Goal: Task Accomplishment & Management: Complete application form

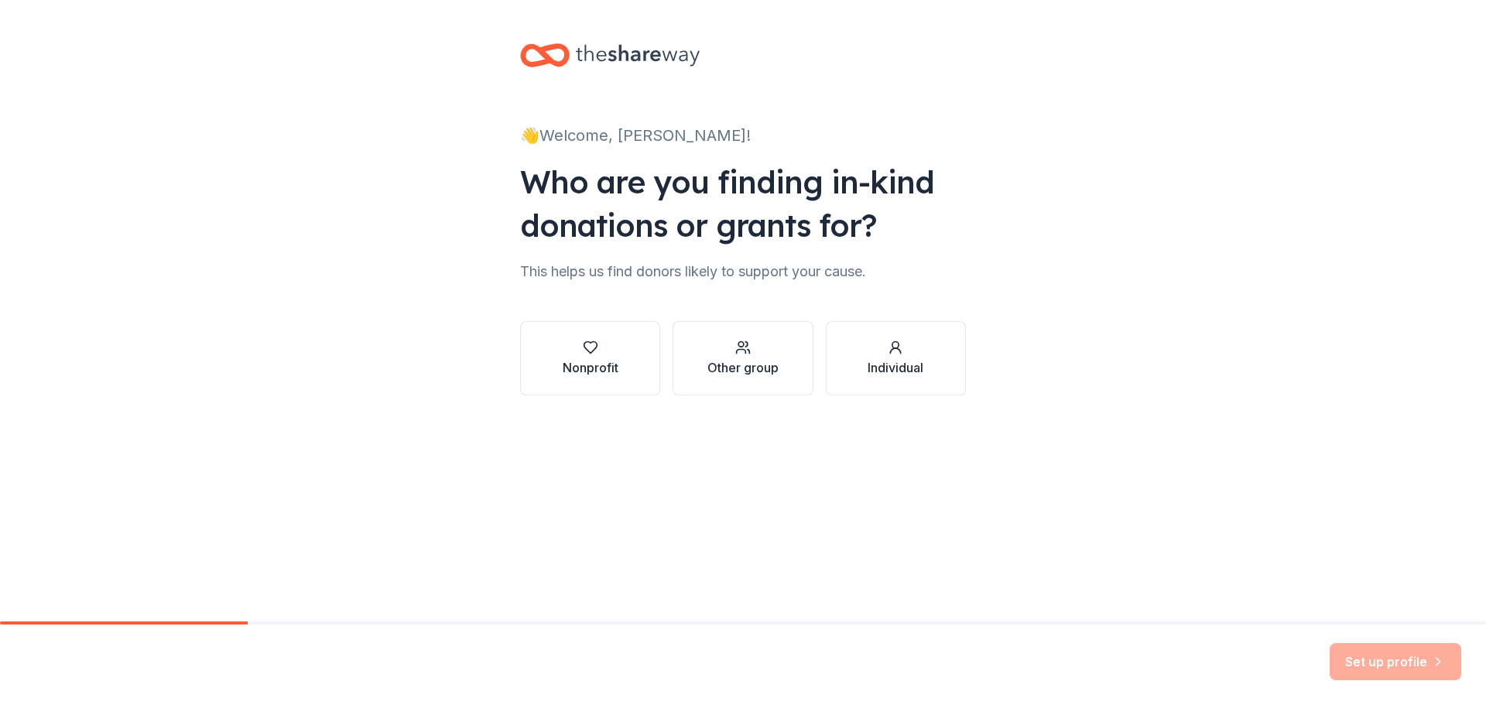
click at [679, 470] on div "👋 Welcome, [PERSON_NAME]! Who are you finding in-kind donations or grants for? …" at bounding box center [742, 235] width 495 height 470
click at [564, 377] on div "Nonprofit" at bounding box center [591, 367] width 56 height 19
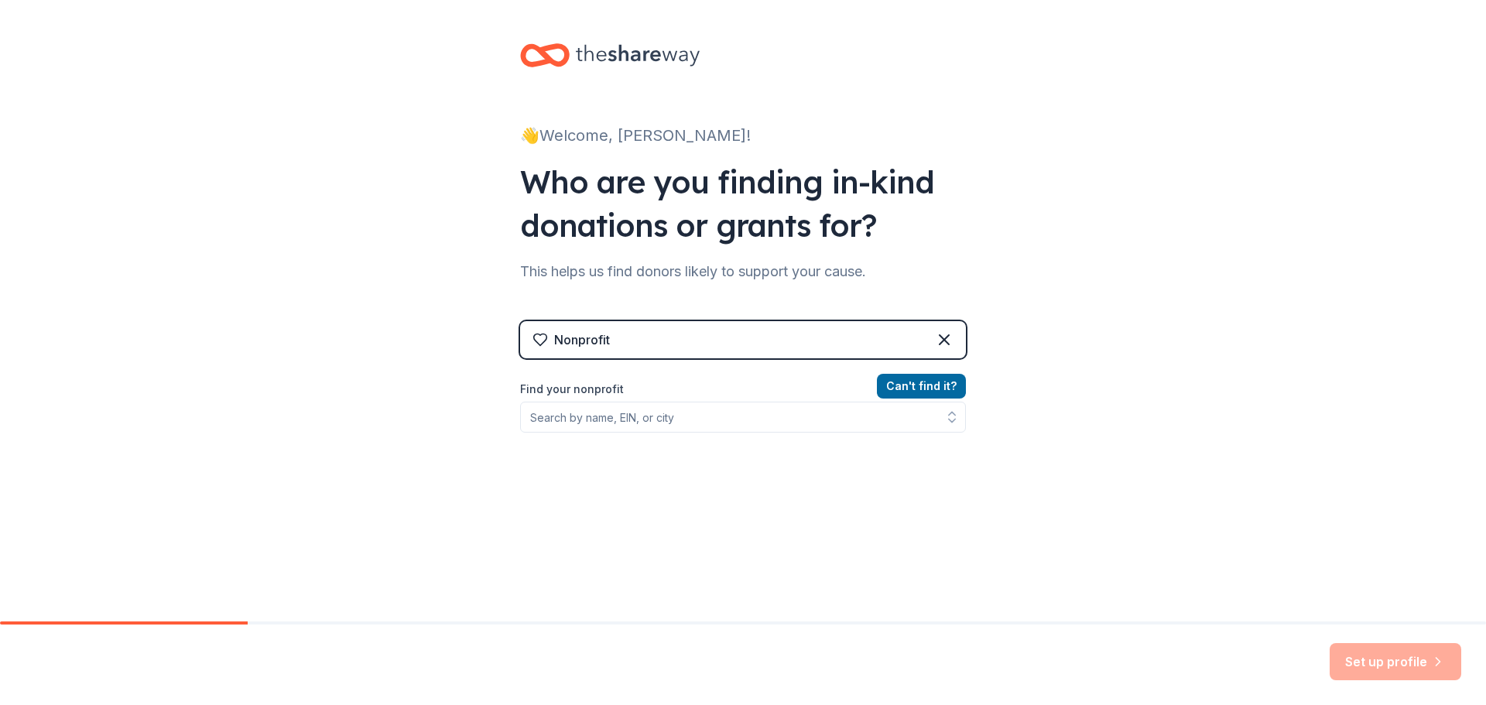
click at [594, 358] on div "Nonprofit" at bounding box center [743, 339] width 446 height 37
click at [581, 433] on input "Find your nonprofit" at bounding box center [743, 417] width 446 height 31
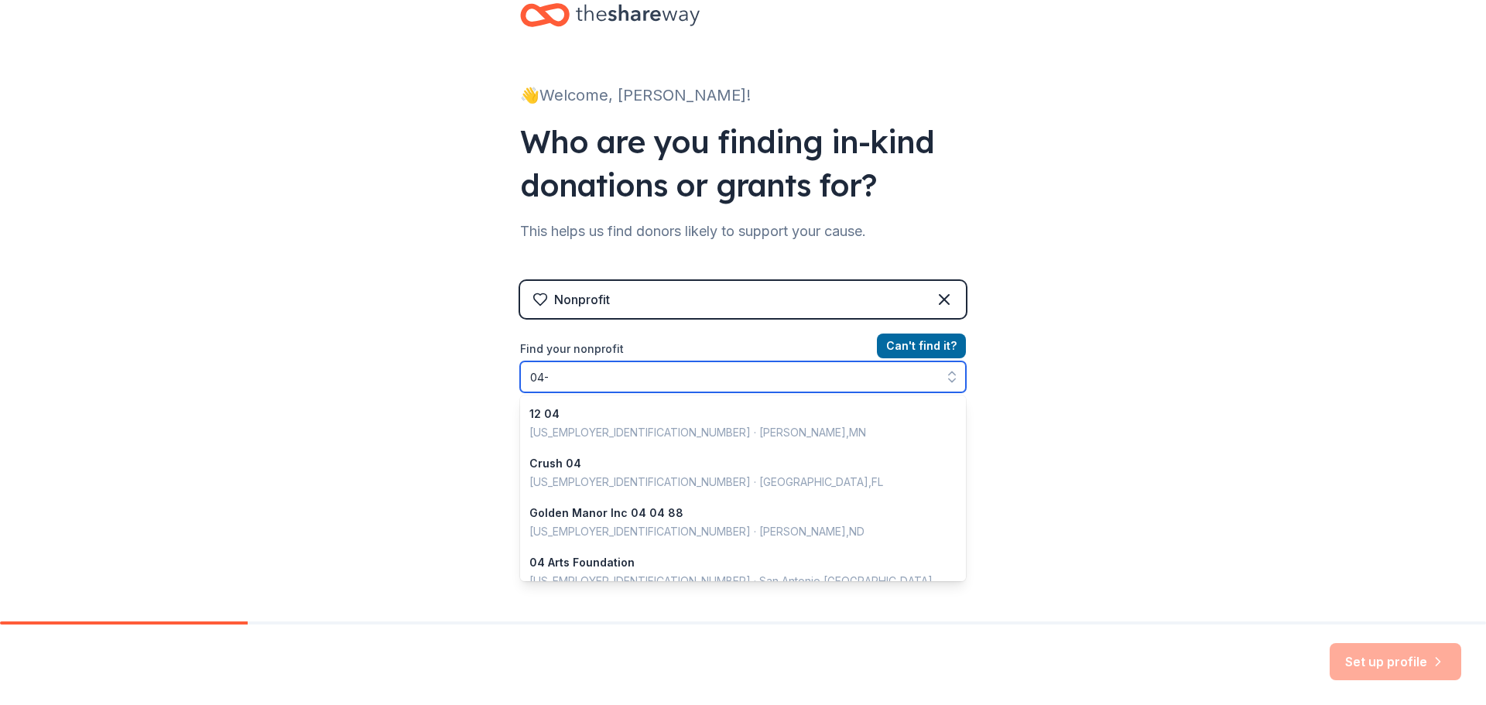
type input "04-"
click at [752, 356] on div "Nonprofit Can ' t find it? Find your nonprofit 04- 12 04 86-1764107 · Becker , …" at bounding box center [743, 414] width 446 height 266
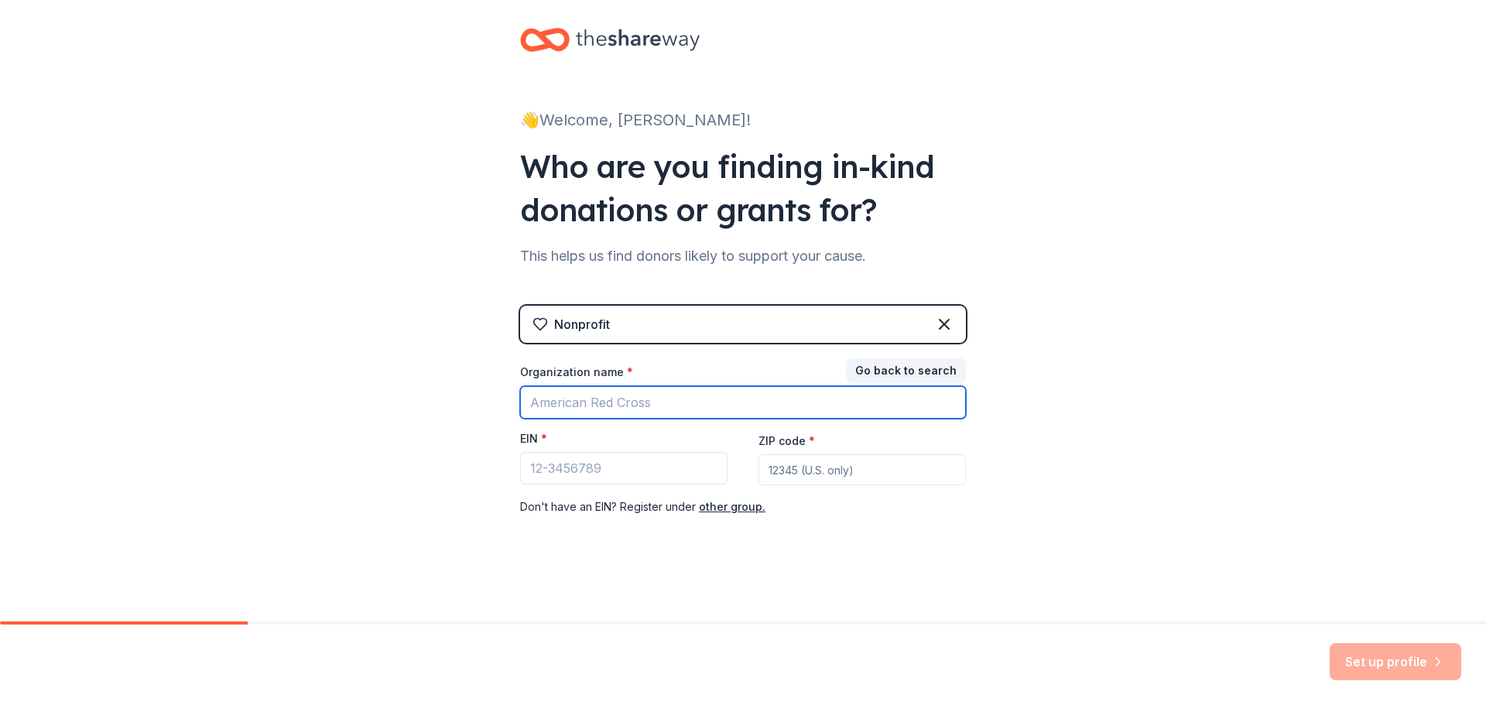
click at [665, 419] on input "Organization name *" at bounding box center [743, 402] width 446 height 33
type input "[GEOGRAPHIC_DATA]"
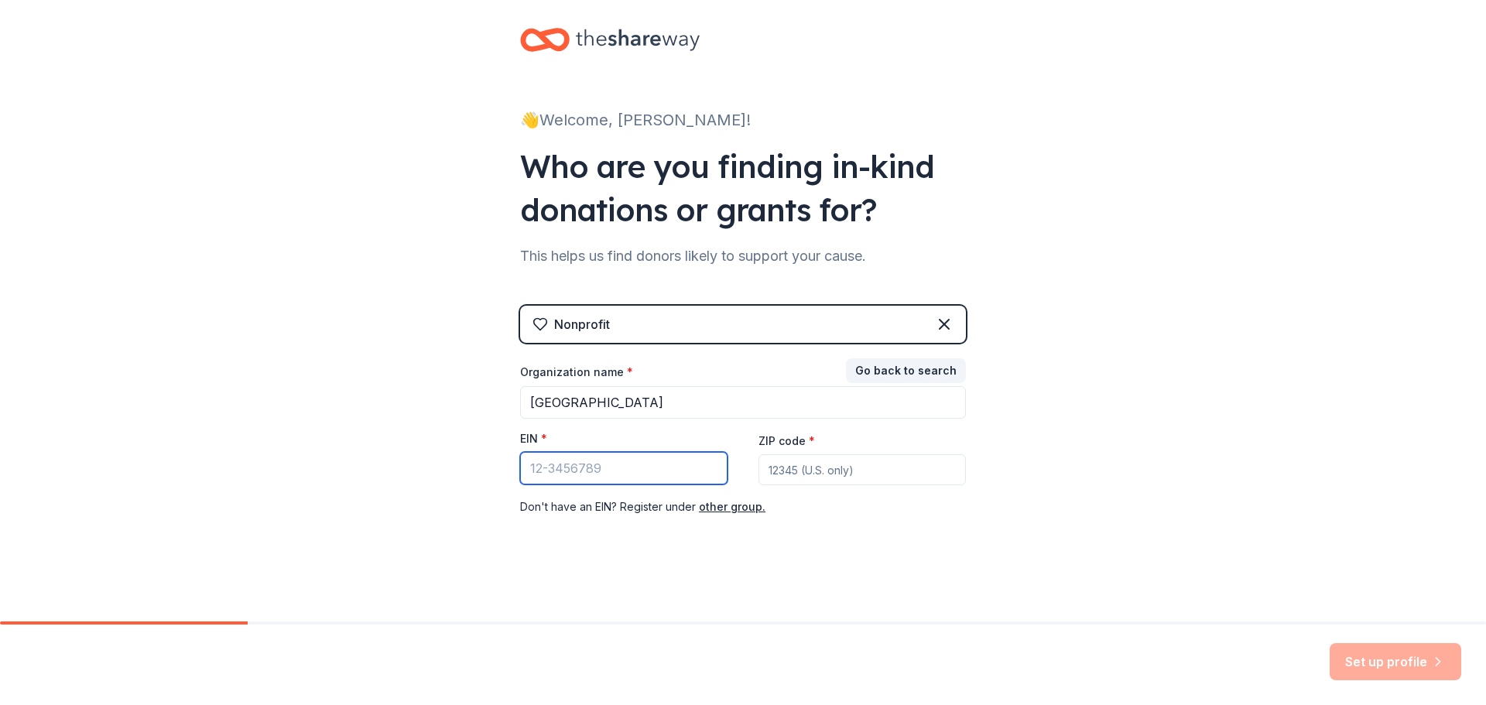
click at [586, 485] on input "EIN *" at bounding box center [623, 468] width 207 height 33
type input "04"
click at [596, 343] on div "Nonprofit" at bounding box center [743, 324] width 446 height 37
click at [927, 383] on button "Go back to search" at bounding box center [906, 370] width 120 height 25
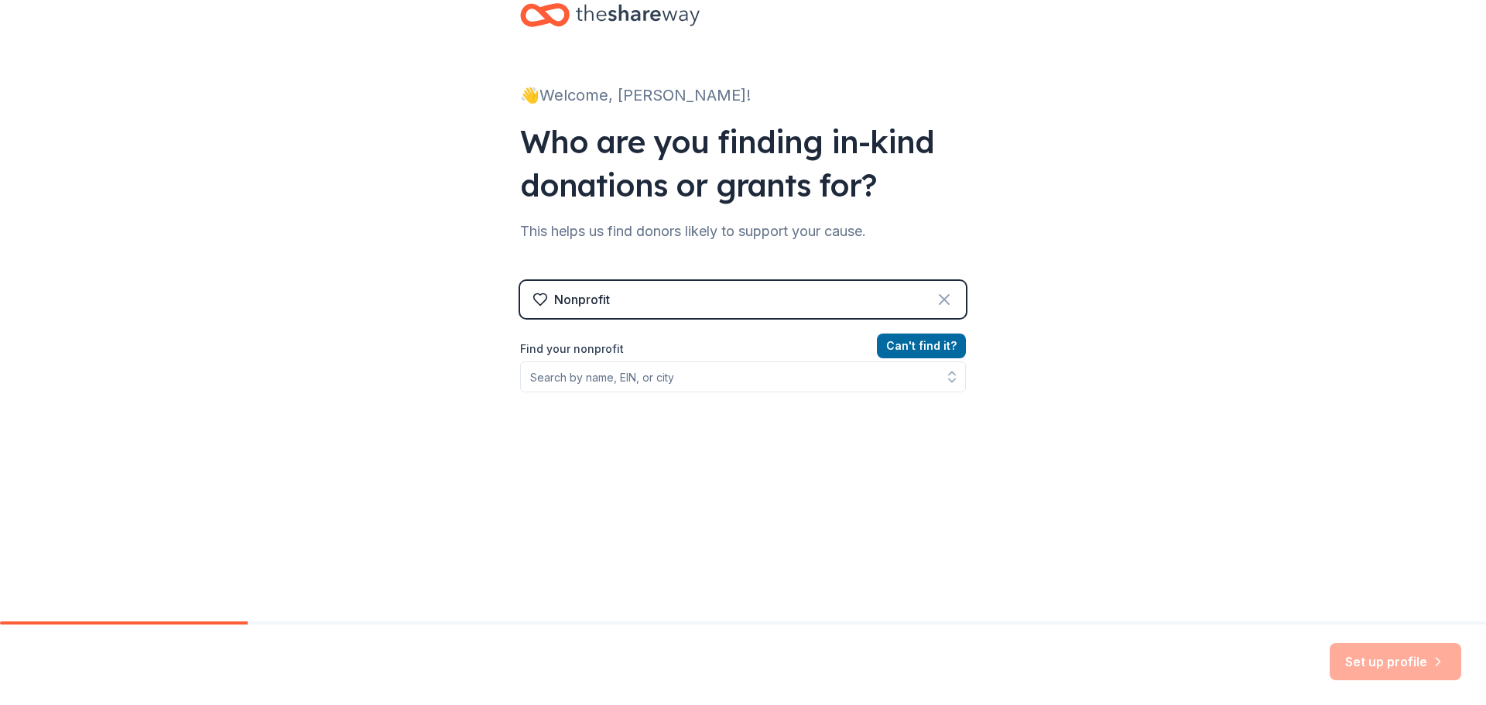
click at [954, 309] on icon at bounding box center [944, 299] width 19 height 19
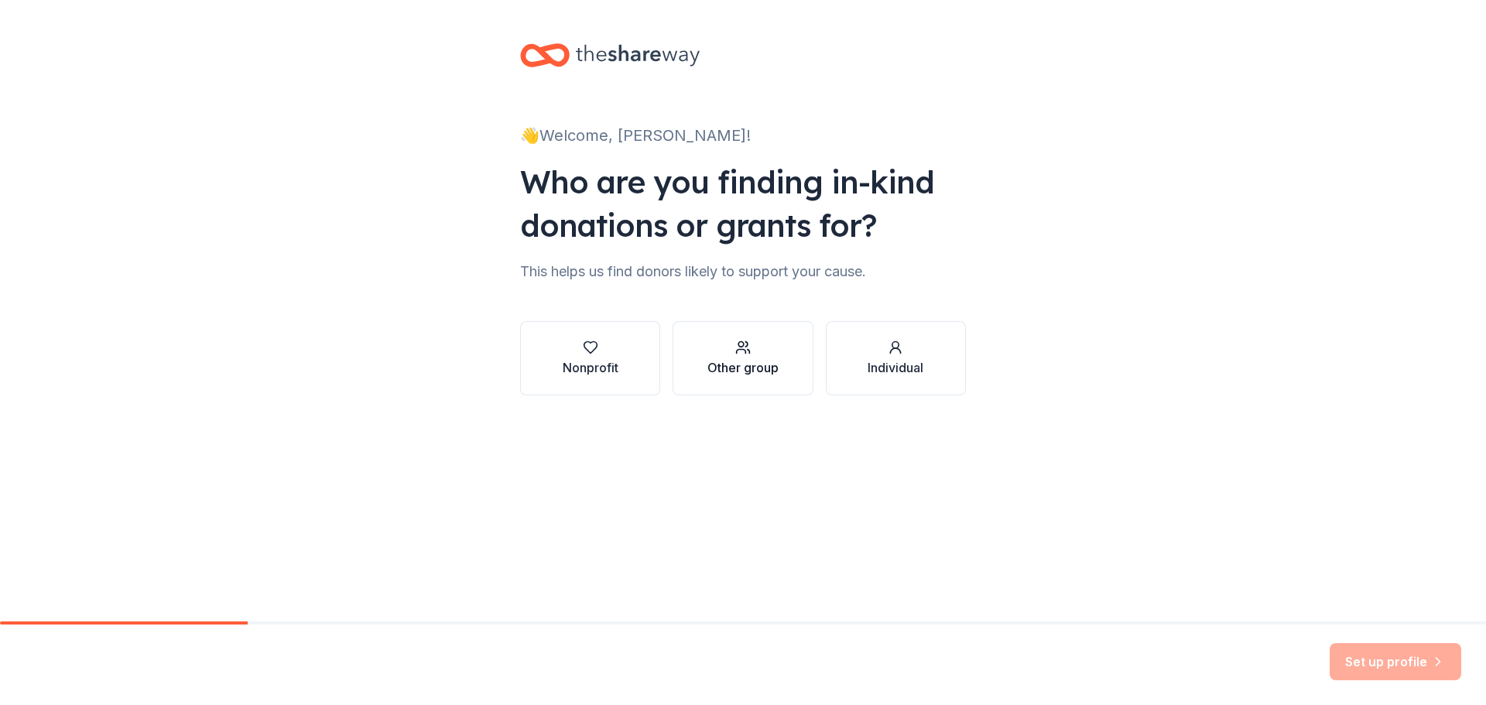
click at [735, 355] on icon "button" at bounding box center [742, 347] width 15 height 15
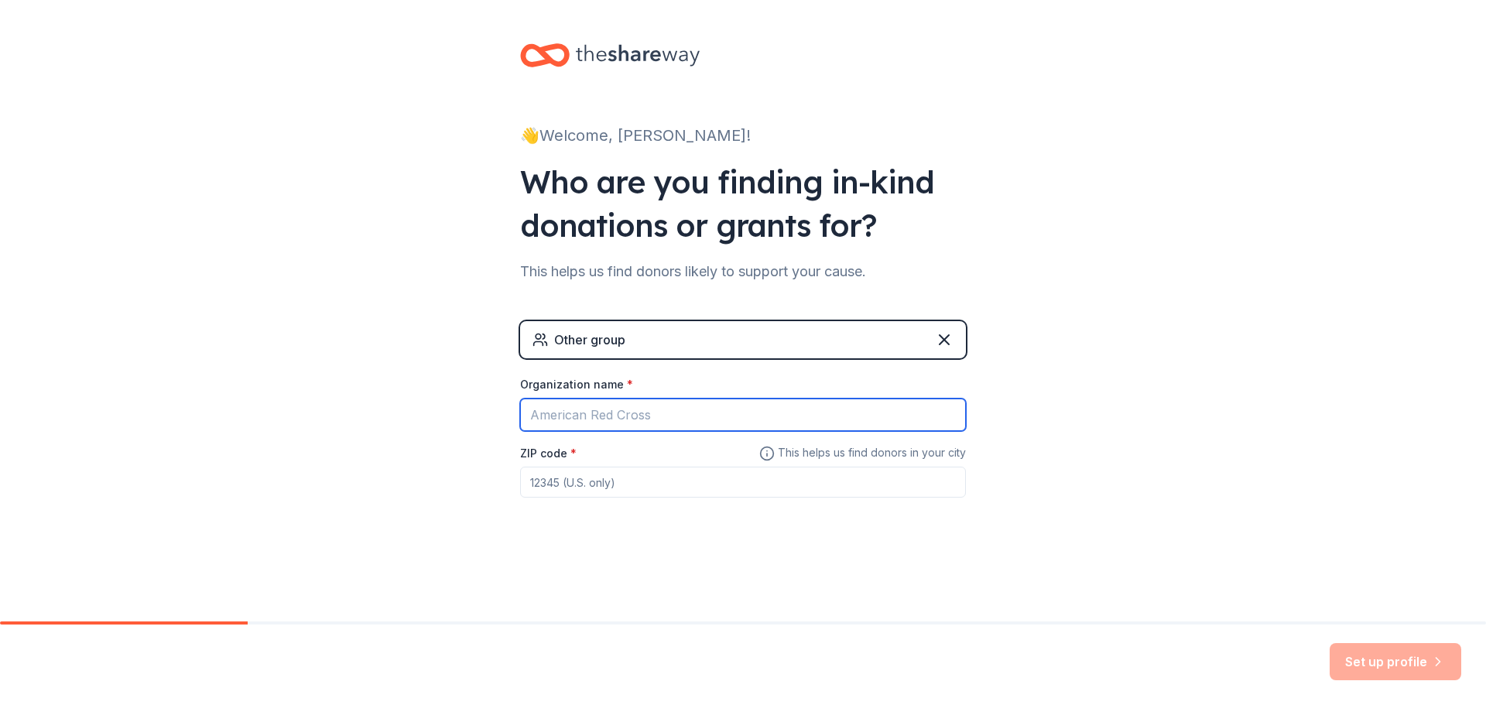
click at [540, 431] on input "Organization name *" at bounding box center [743, 415] width 446 height 33
type input "[GEOGRAPHIC_DATA]"
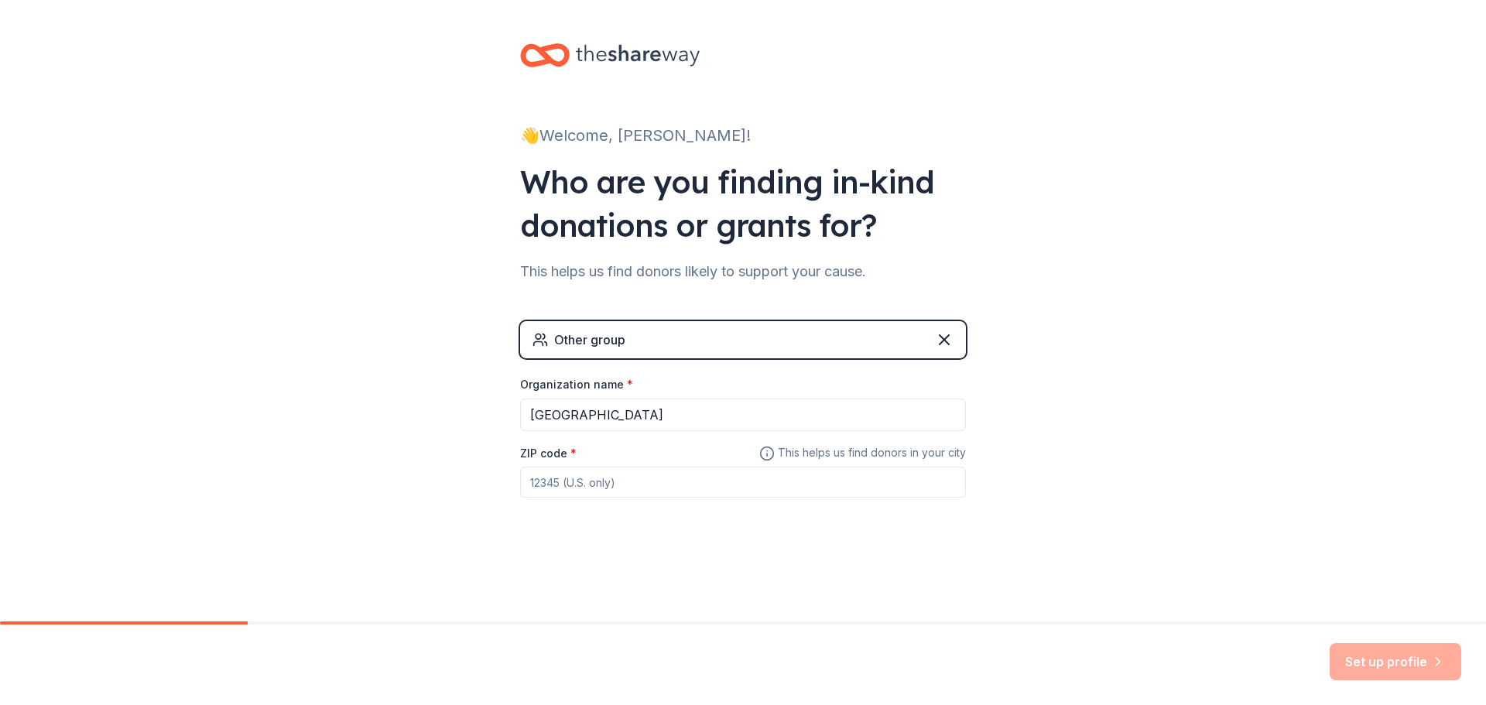
click at [1280, 423] on div "👋 Welcome, Laura! Who are you finding in-kind donations or grants for? This hel…" at bounding box center [743, 301] width 1486 height 603
click at [745, 467] on input "ZIP code *" at bounding box center [743, 482] width 446 height 31
type input "01368"
click at [1330, 657] on button "Set up profile" at bounding box center [1396, 661] width 132 height 37
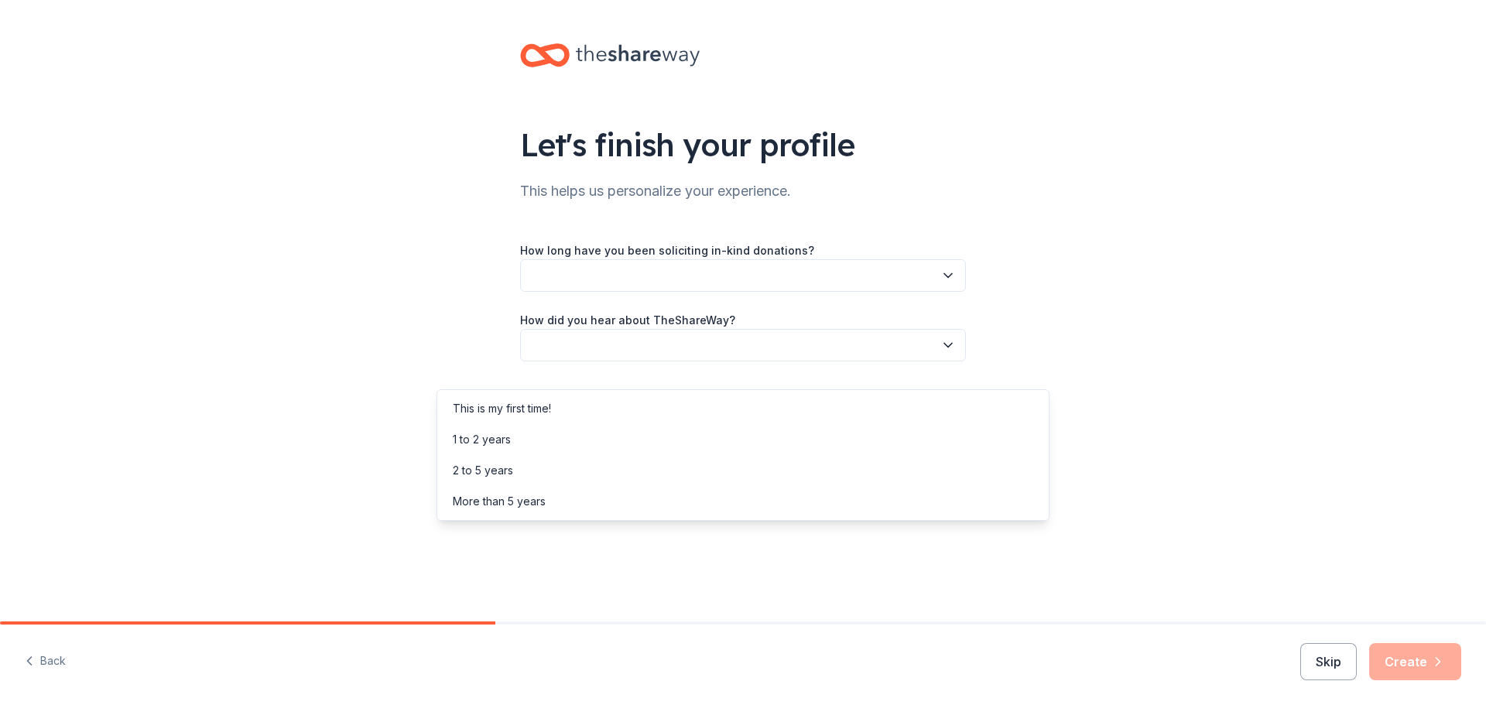
click at [660, 292] on button "button" at bounding box center [743, 275] width 446 height 33
click at [542, 511] on div "More than 5 years" at bounding box center [499, 501] width 93 height 19
click at [550, 361] on button "button" at bounding box center [743, 345] width 446 height 33
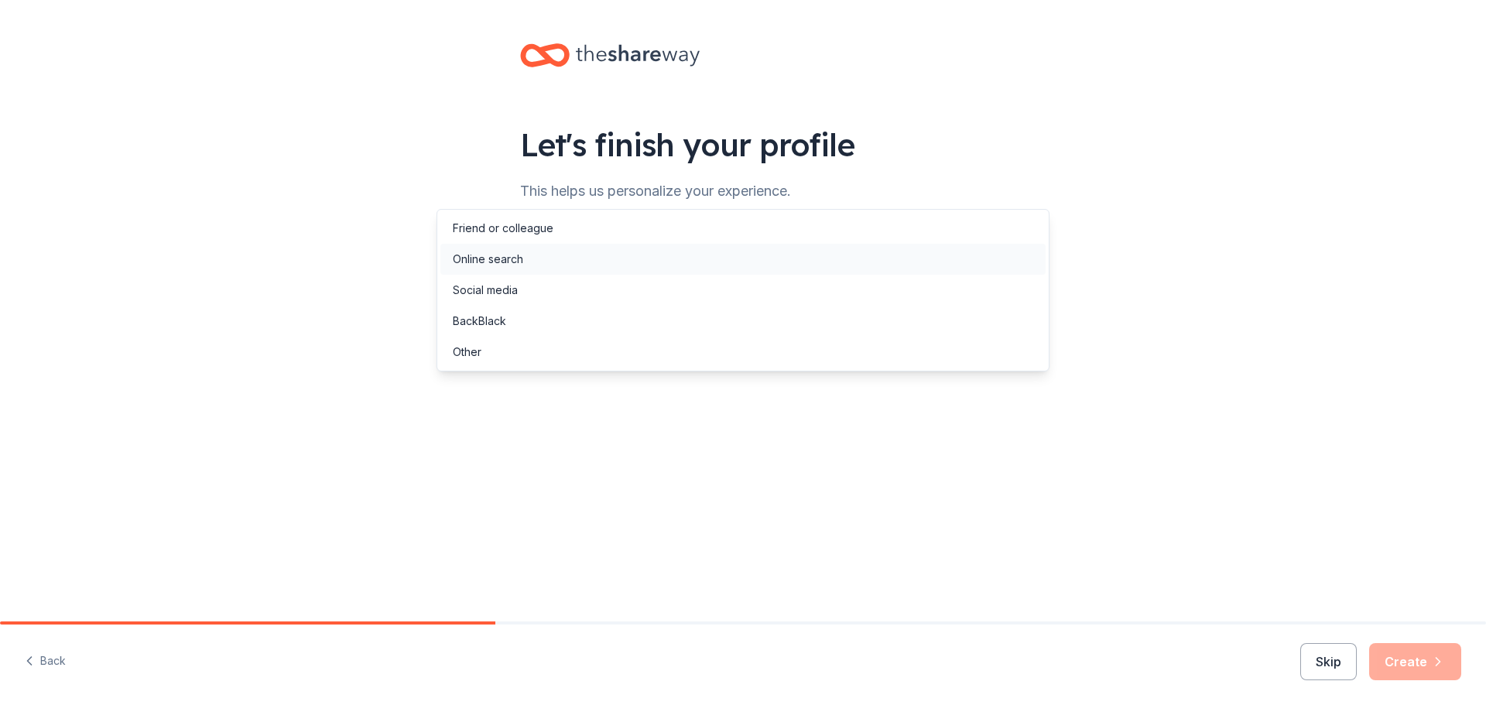
click at [512, 269] on div "Online search" at bounding box center [488, 259] width 70 height 19
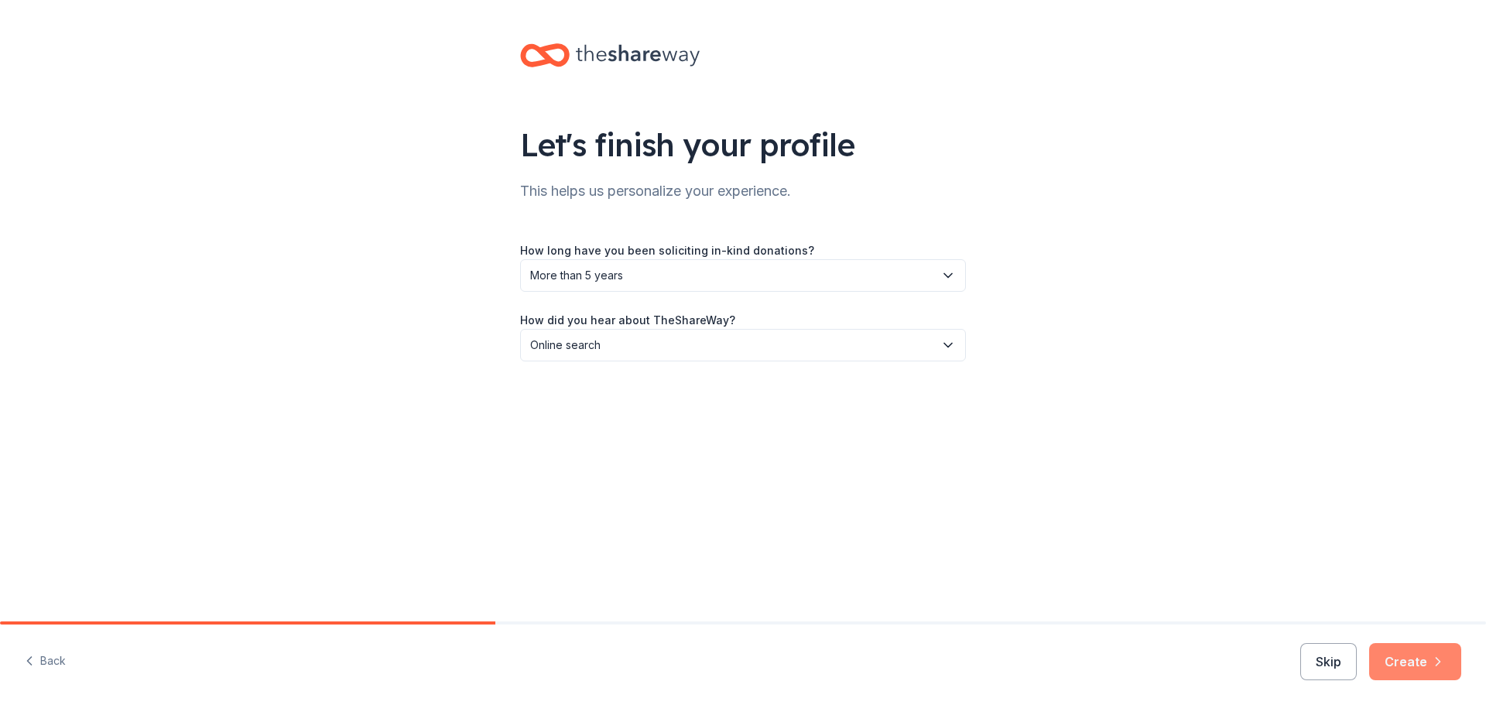
click at [1397, 652] on button "Create" at bounding box center [1415, 661] width 92 height 37
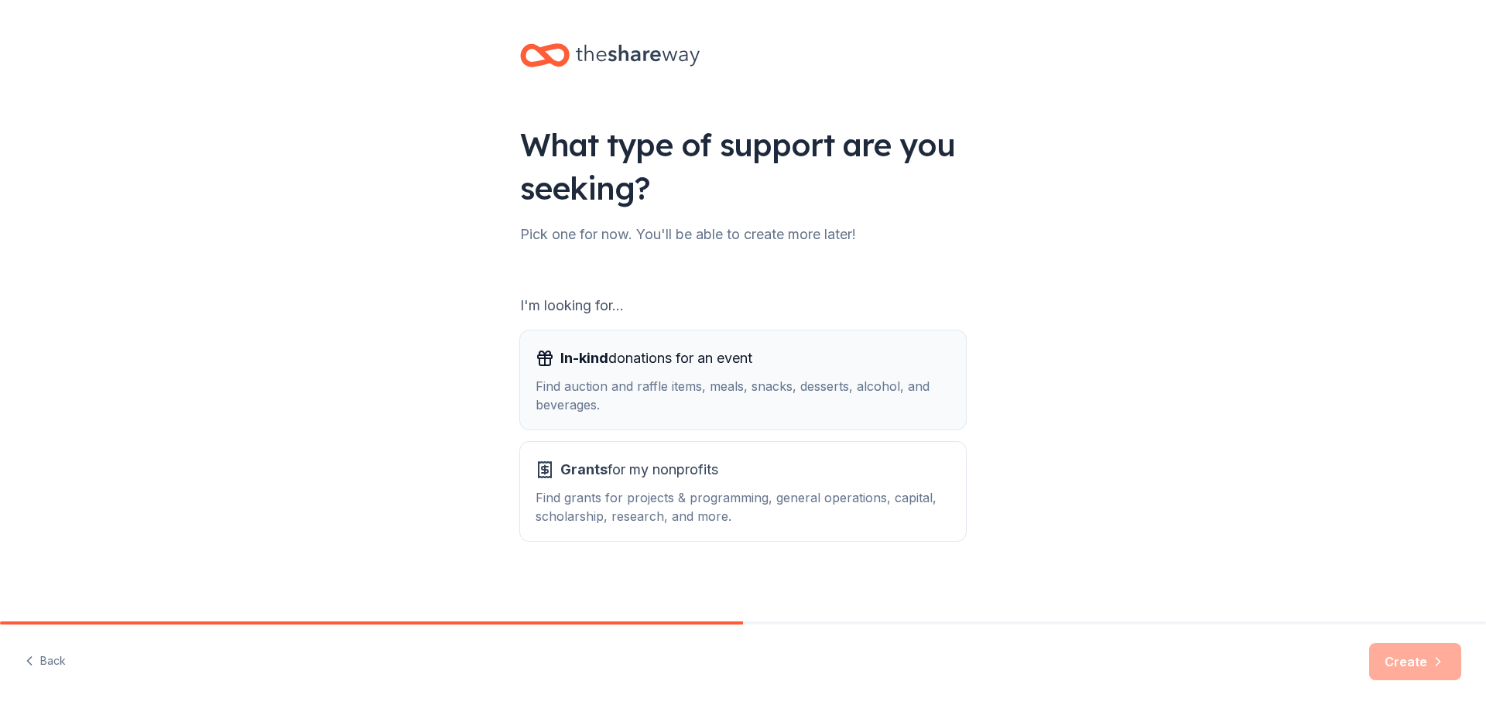
click at [635, 414] on div "Find auction and raffle items, meals, snacks, desserts, alcohol, and beverages." at bounding box center [743, 395] width 415 height 37
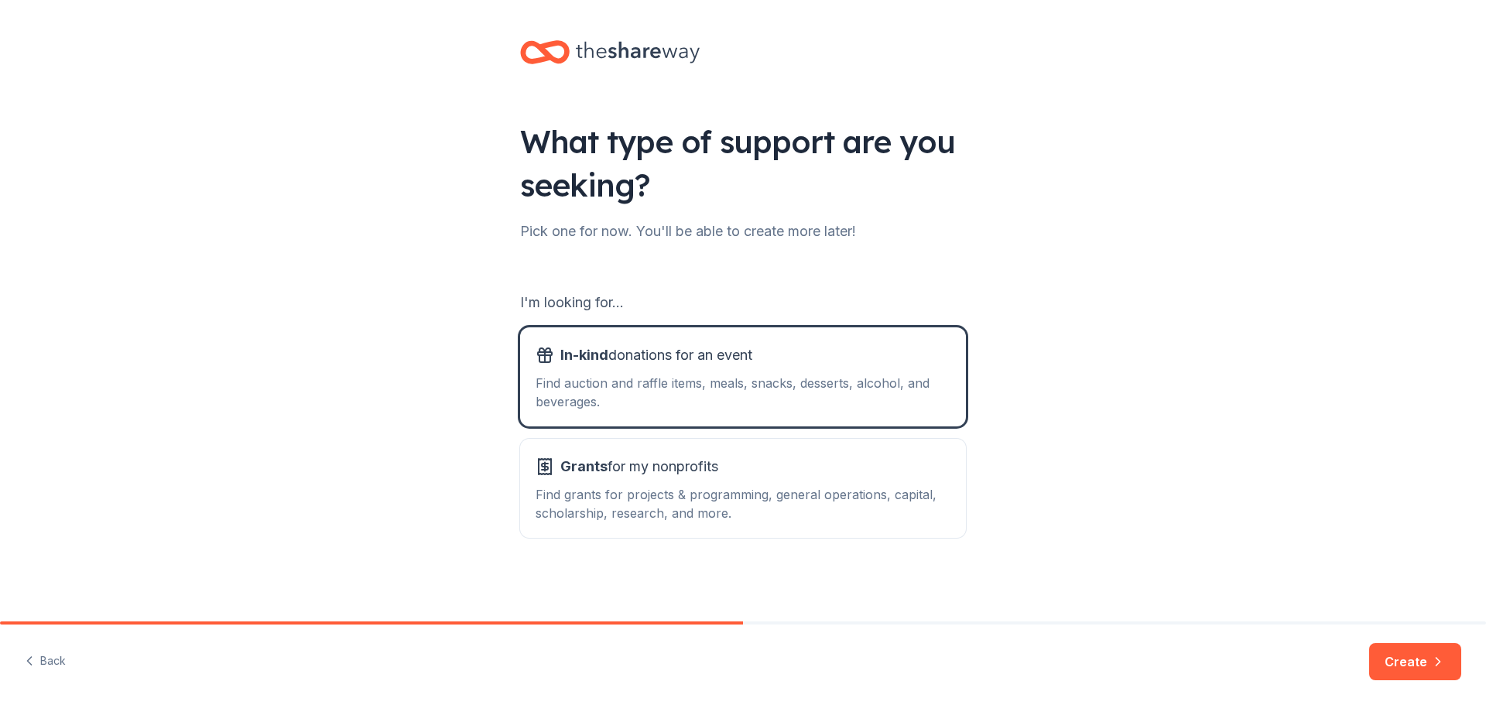
scroll to position [255, 0]
click at [1393, 643] on button "Create" at bounding box center [1415, 661] width 92 height 37
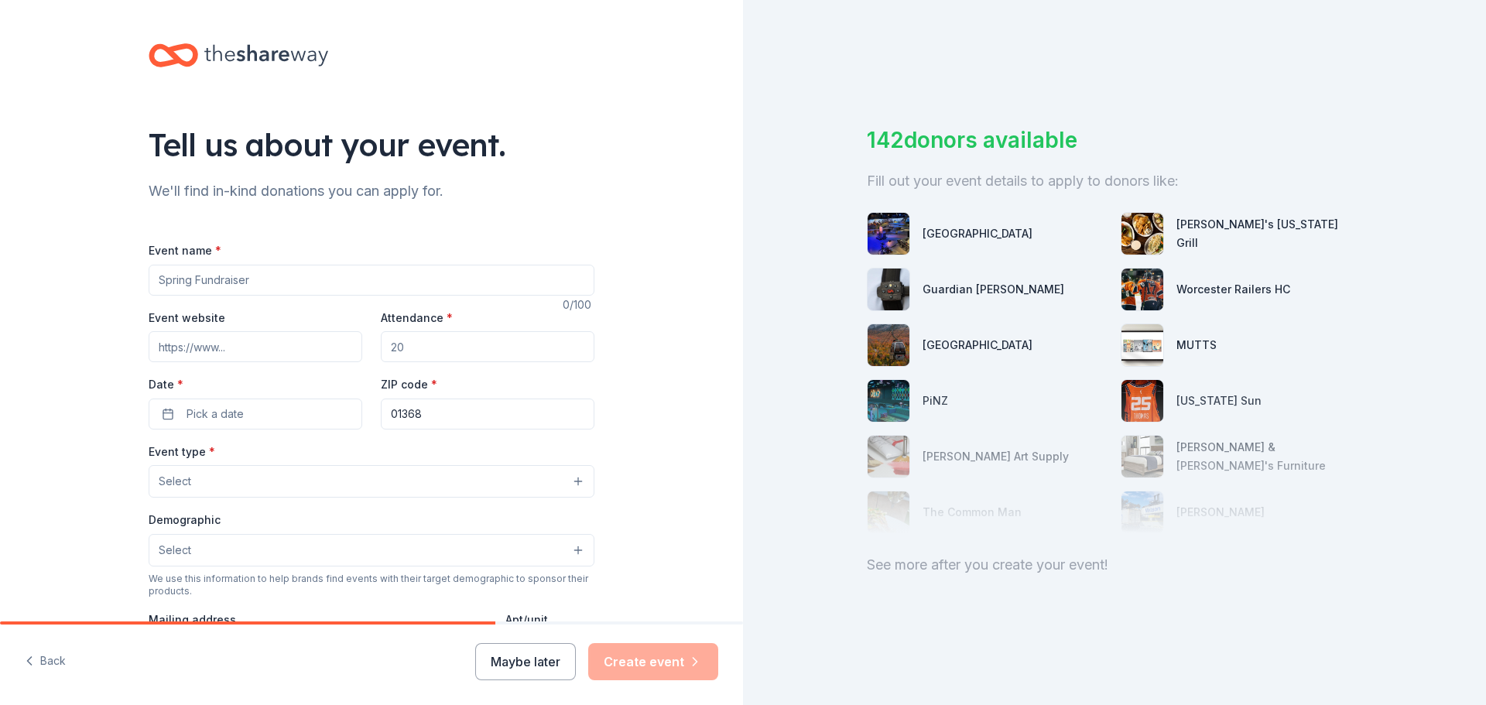
click at [149, 296] on input "Event name *" at bounding box center [372, 280] width 446 height 31
type input "Outdoor Classroom Calendar Raffle"
click at [149, 362] on input "Event website" at bounding box center [256, 346] width 214 height 31
type input "www.arrsd.org"
click at [417, 362] on input "Attendance *" at bounding box center [488, 346] width 214 height 31
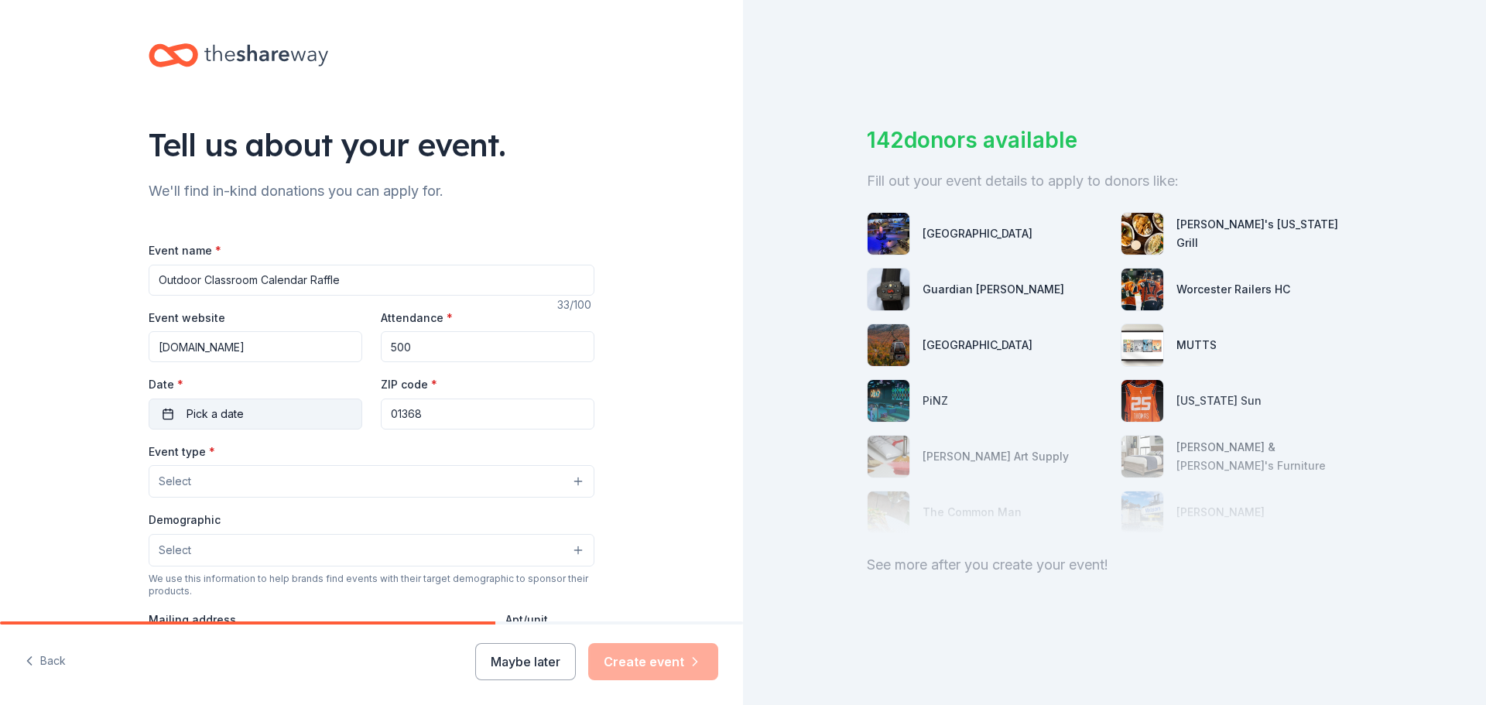
type input "500"
click at [247, 430] on button "Pick a date" at bounding box center [256, 414] width 214 height 31
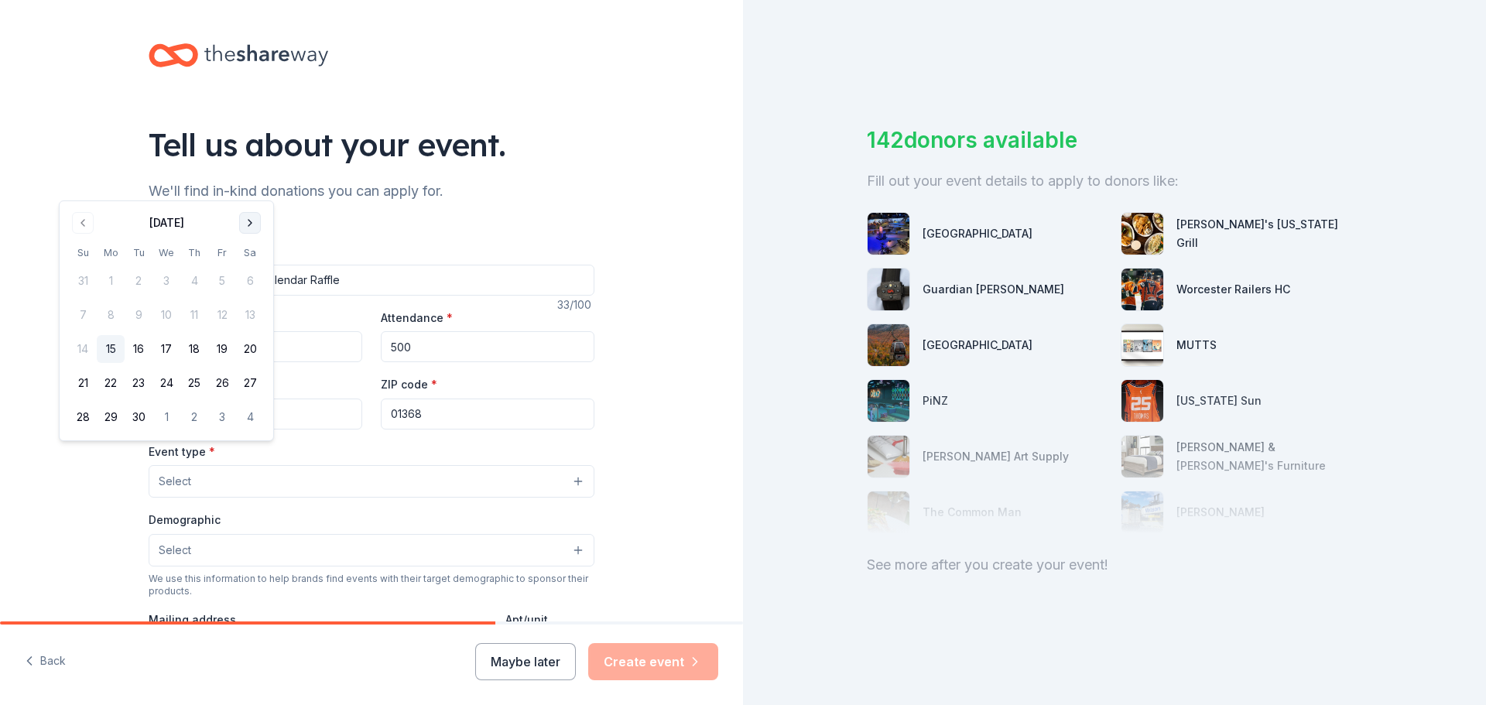
click at [261, 234] on button "Go to next month" at bounding box center [250, 223] width 22 height 22
click at [261, 187] on button "Go to next month" at bounding box center [250, 177] width 22 height 22
click at [261, 234] on button "Go to next month" at bounding box center [250, 223] width 22 height 22
click at [208, 295] on button "1" at bounding box center [194, 281] width 28 height 28
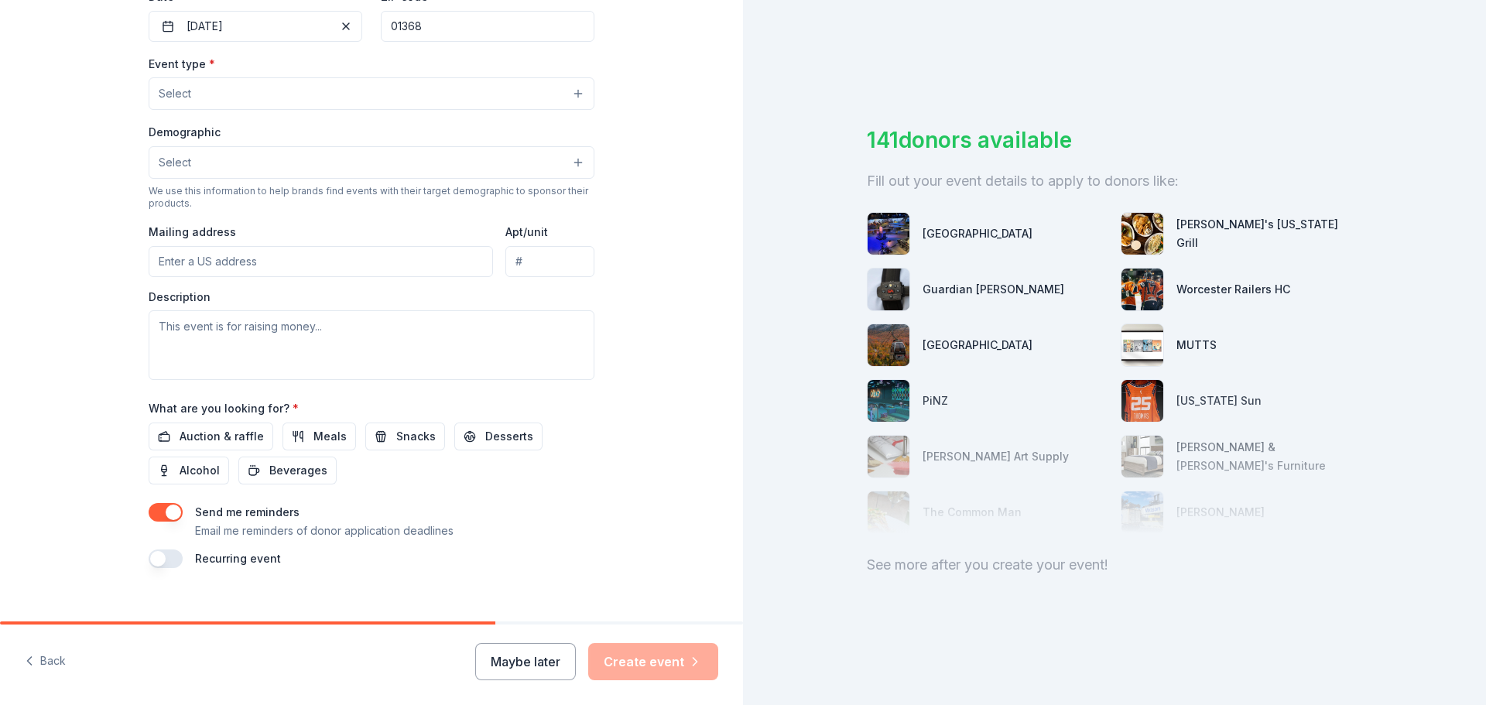
scroll to position [451, 0]
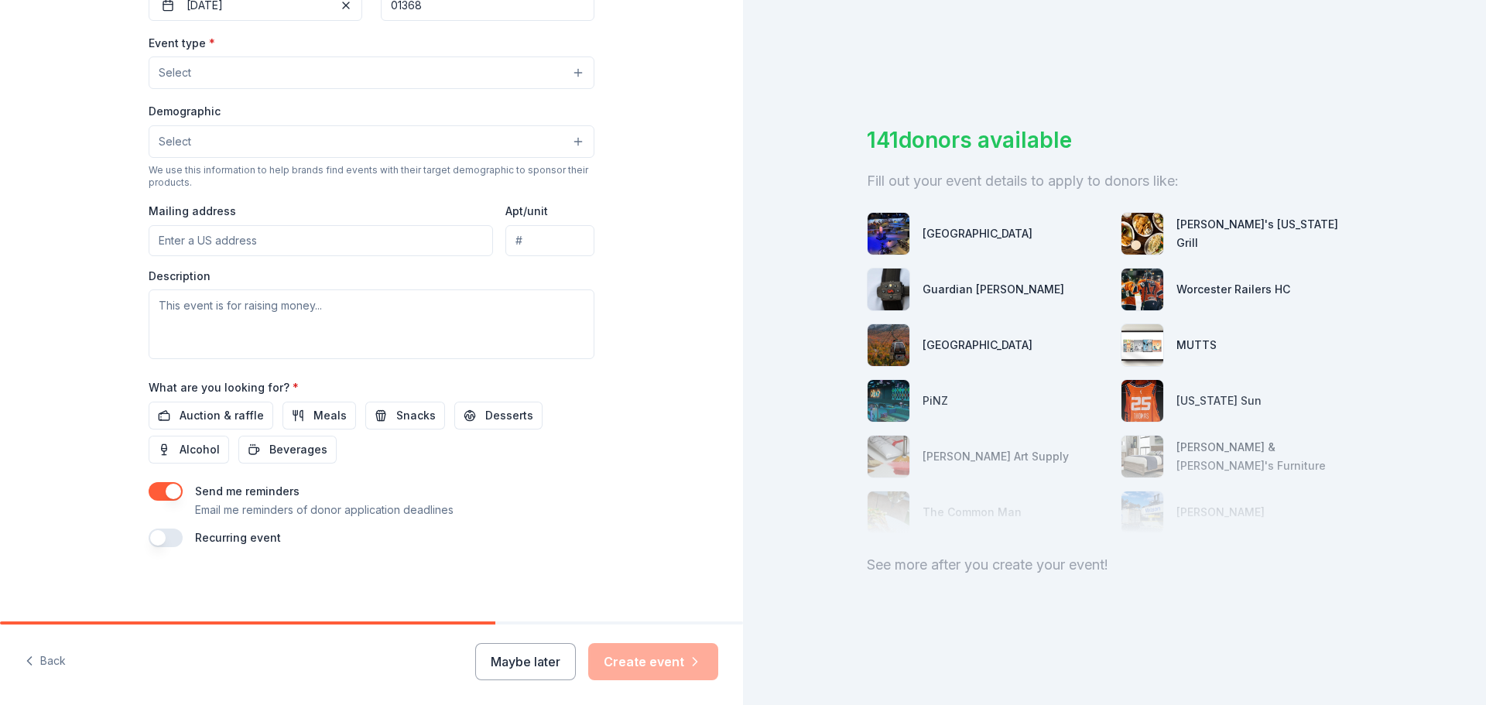
click at [434, 89] on button "Select" at bounding box center [372, 73] width 446 height 33
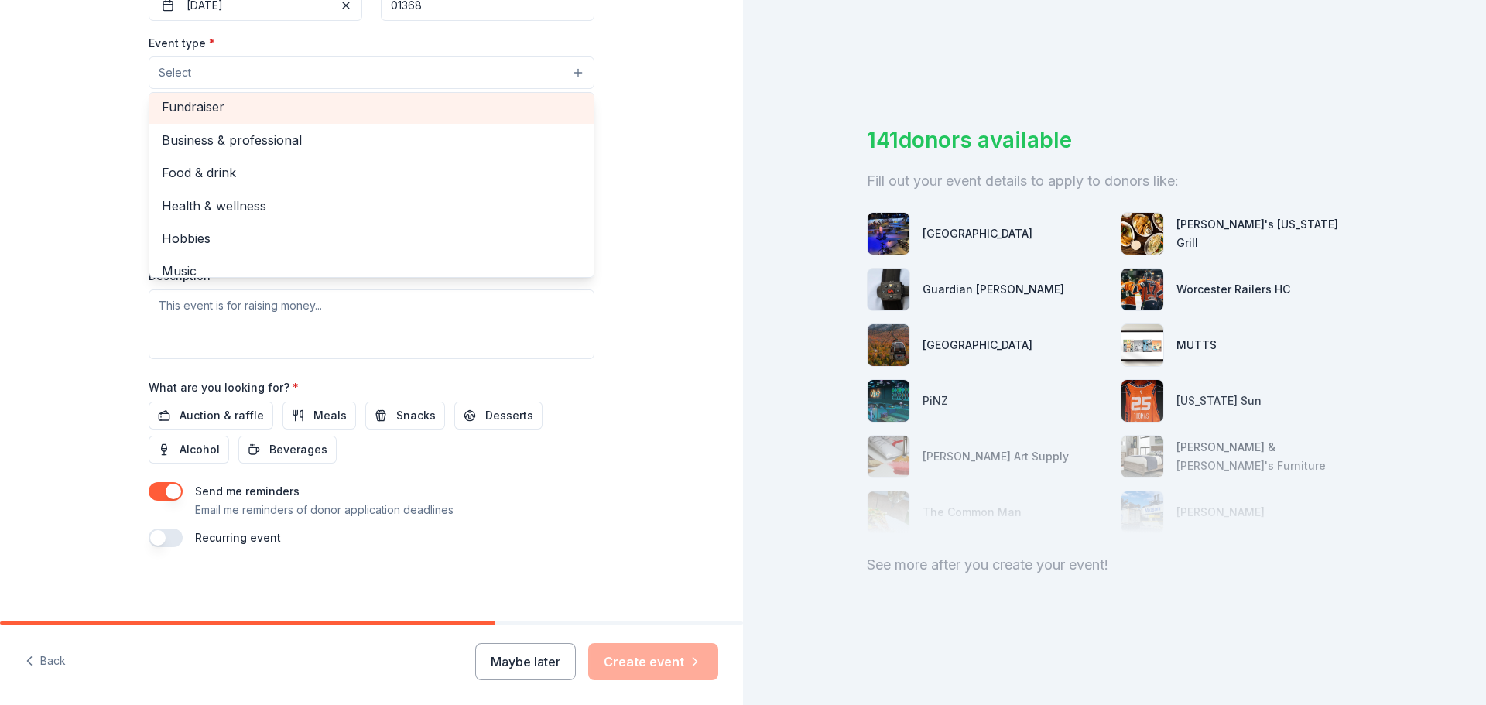
click at [306, 117] on span "Fundraiser" at bounding box center [372, 107] width 420 height 20
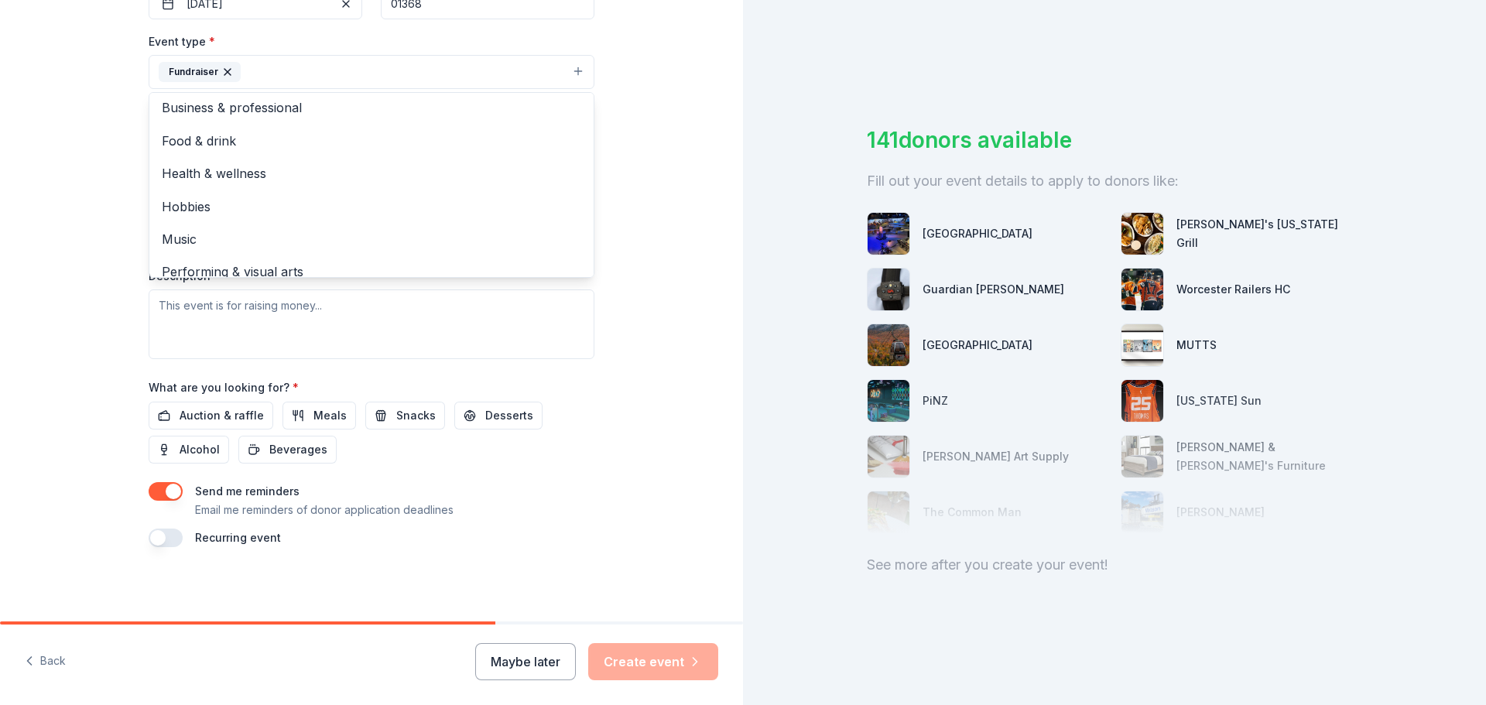
click at [710, 303] on div "Tell us about your event. We'll find in-kind donations you can apply for. Event…" at bounding box center [371, 106] width 743 height 1032
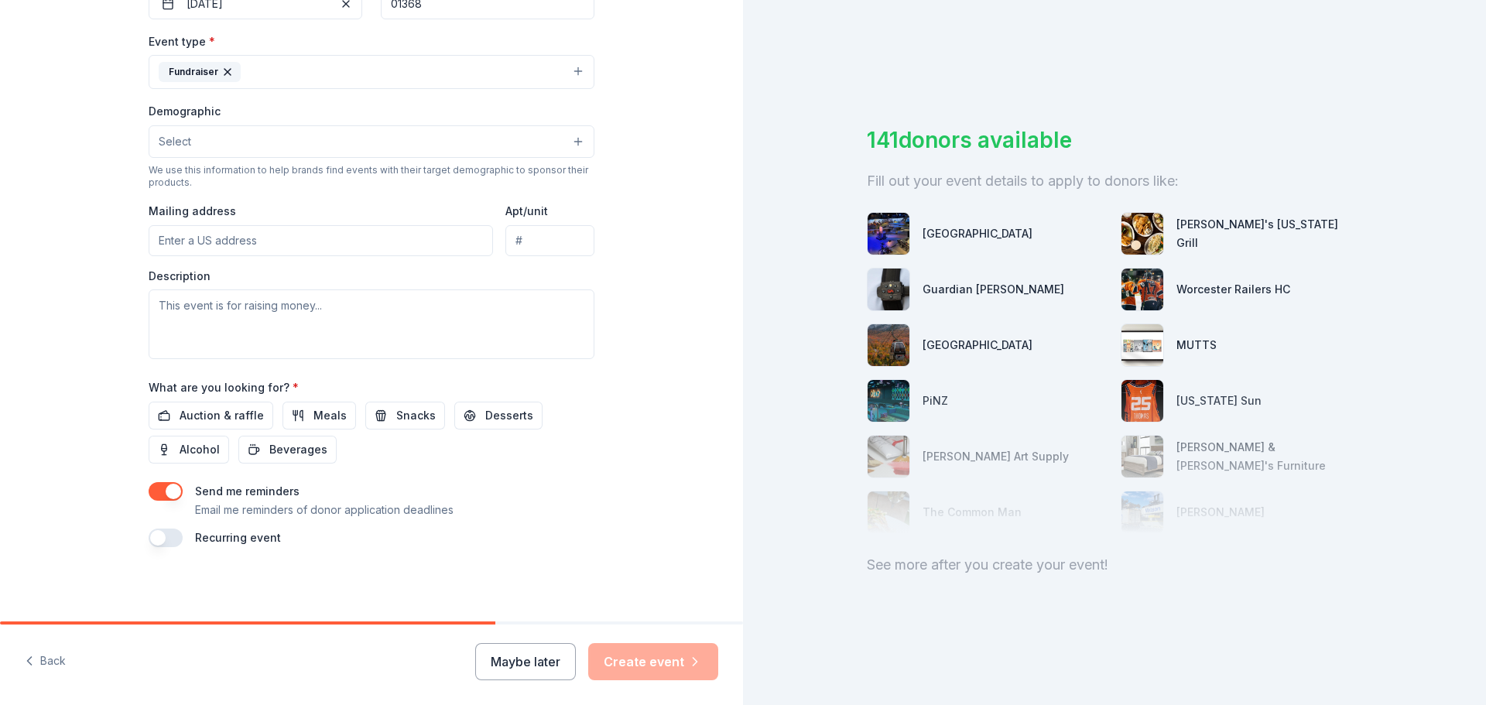
click at [372, 158] on button "Select" at bounding box center [372, 141] width 446 height 33
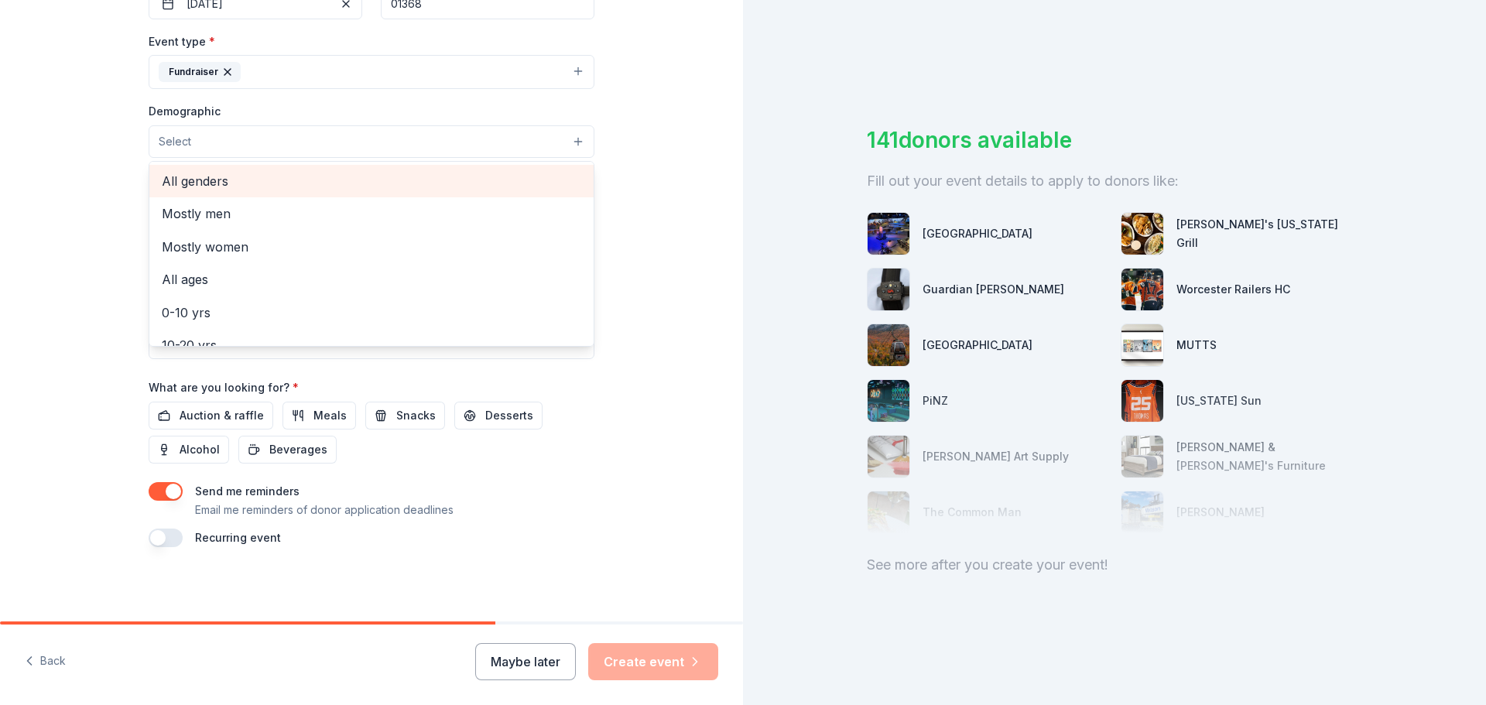
click at [377, 191] on span "All genders" at bounding box center [372, 181] width 420 height 20
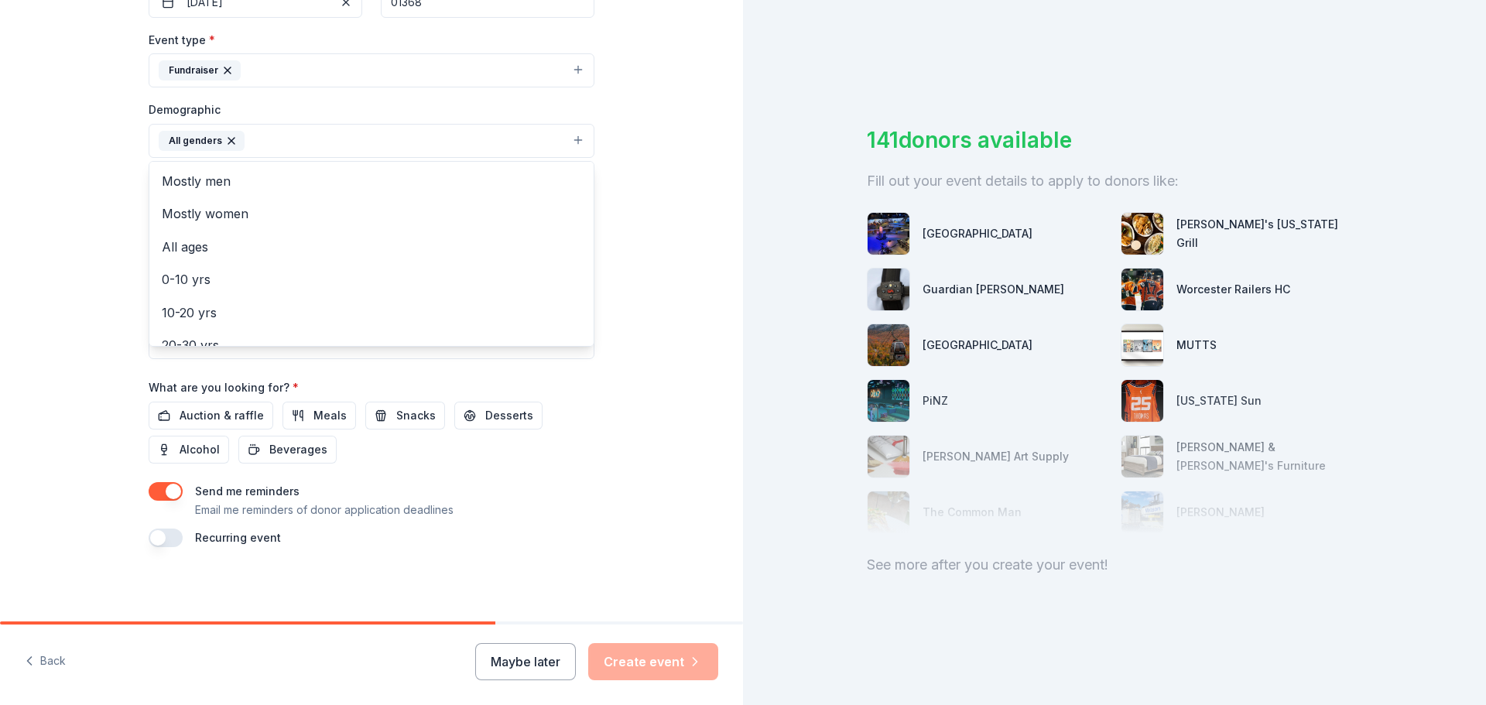
scroll to position [13, 0]
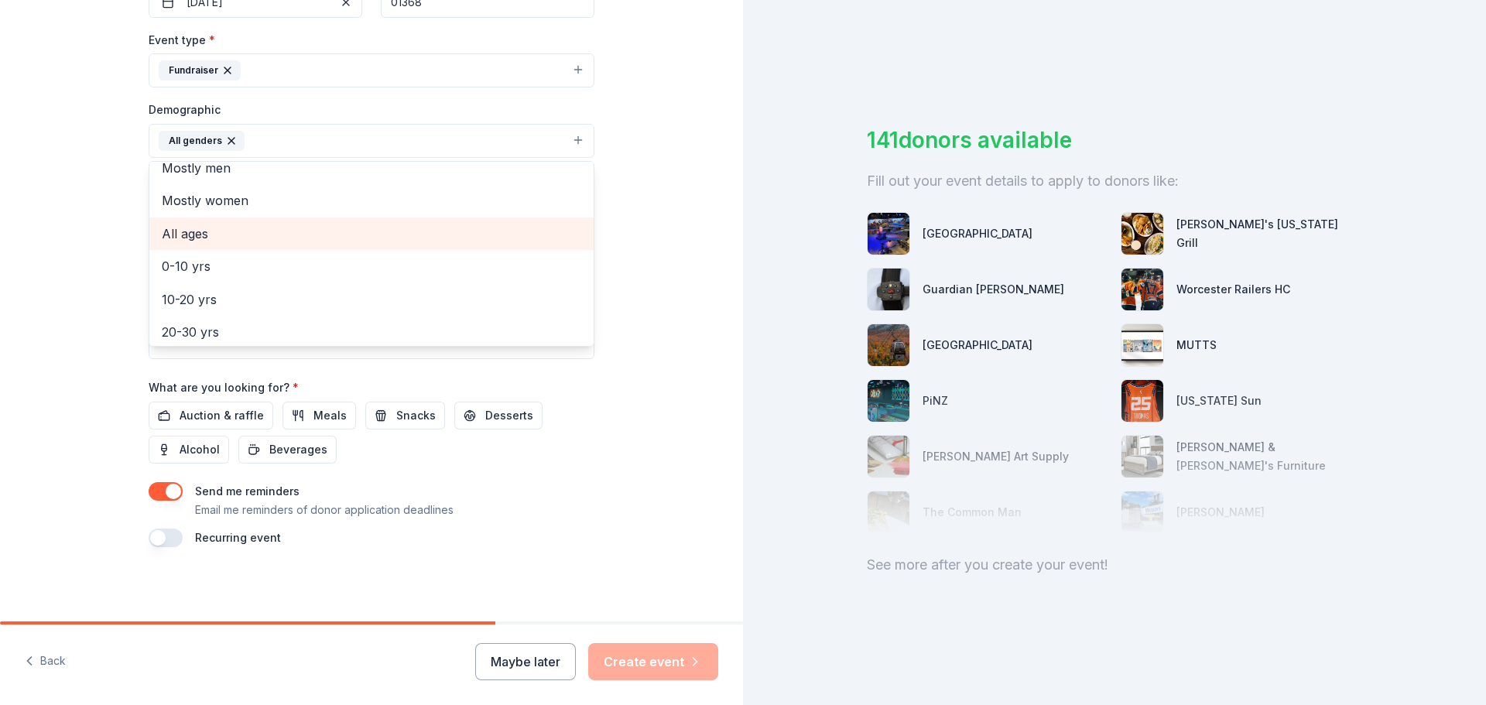
click at [222, 244] on span "All ages" at bounding box center [372, 234] width 420 height 20
click at [711, 404] on div "Tell us about your event. We'll find in-kind donations you can apply for. Event…" at bounding box center [371, 104] width 743 height 1033
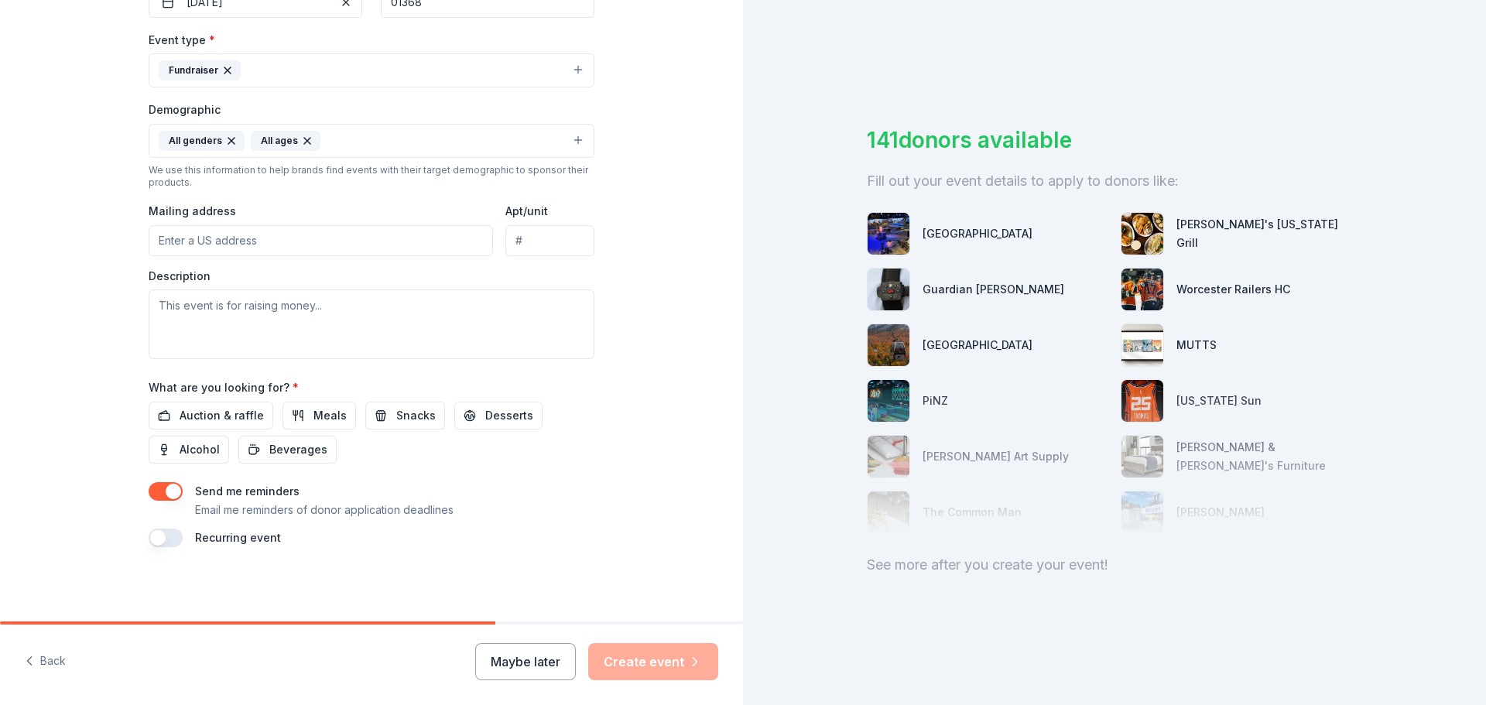
click at [200, 256] on input "Mailing address" at bounding box center [321, 240] width 344 height 31
type input "96 Winchendon Rd"
click at [204, 359] on textarea at bounding box center [372, 324] width 446 height 70
paste textarea "Dear Community Business Partners, The 5th-grade class of Royalston Community Sc…"
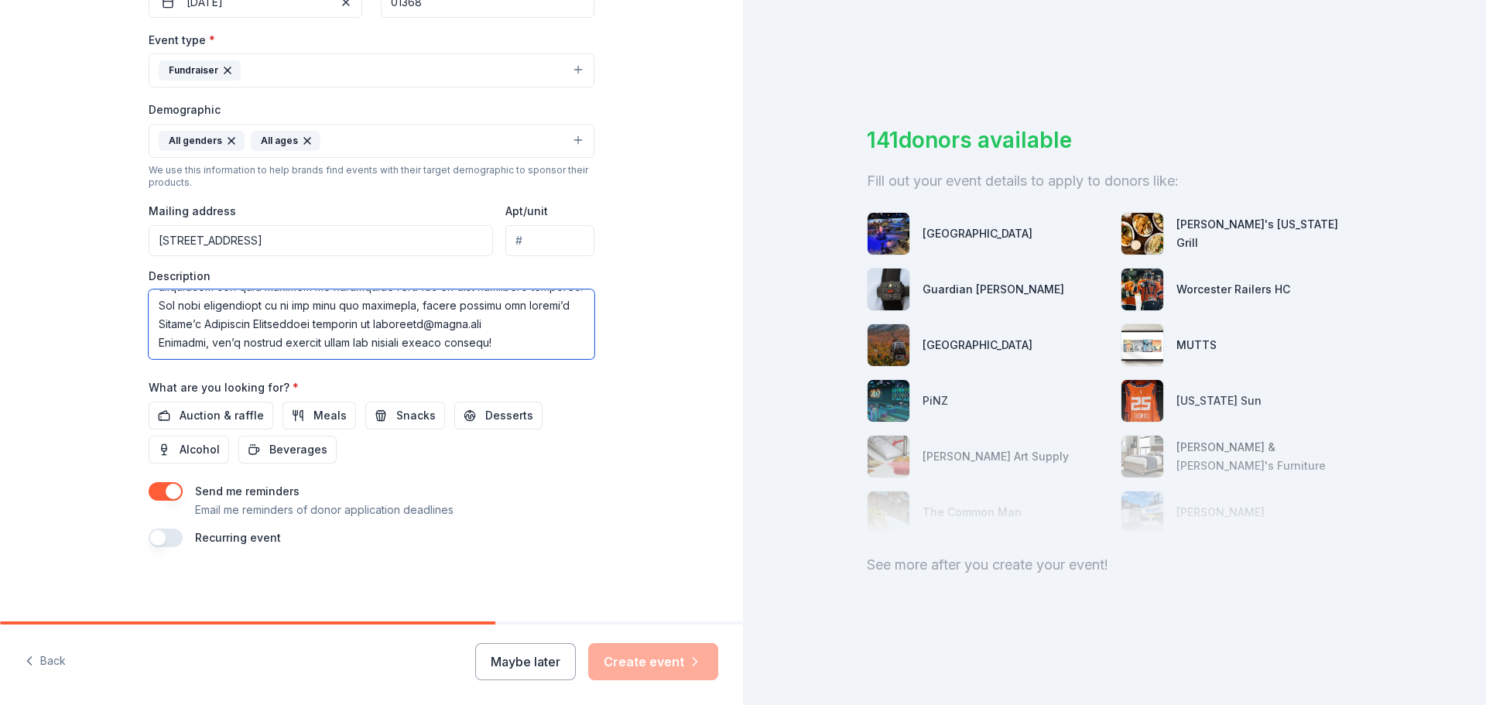
scroll to position [769, 0]
type textarea "Dear Community Business Partners, The 5th-grade class of Royalston Community Sc…"
click at [166, 402] on button "Auction & raffle" at bounding box center [211, 416] width 125 height 28
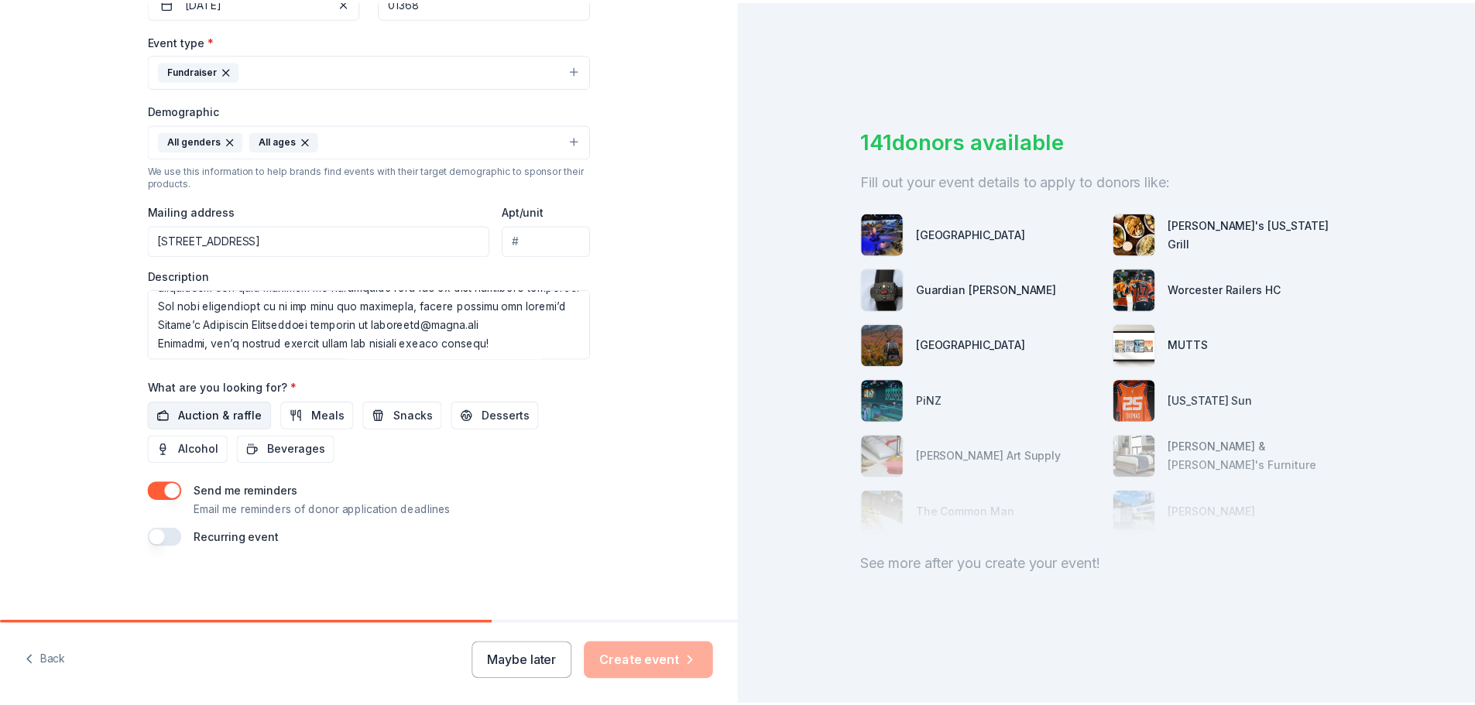
scroll to position [0, 0]
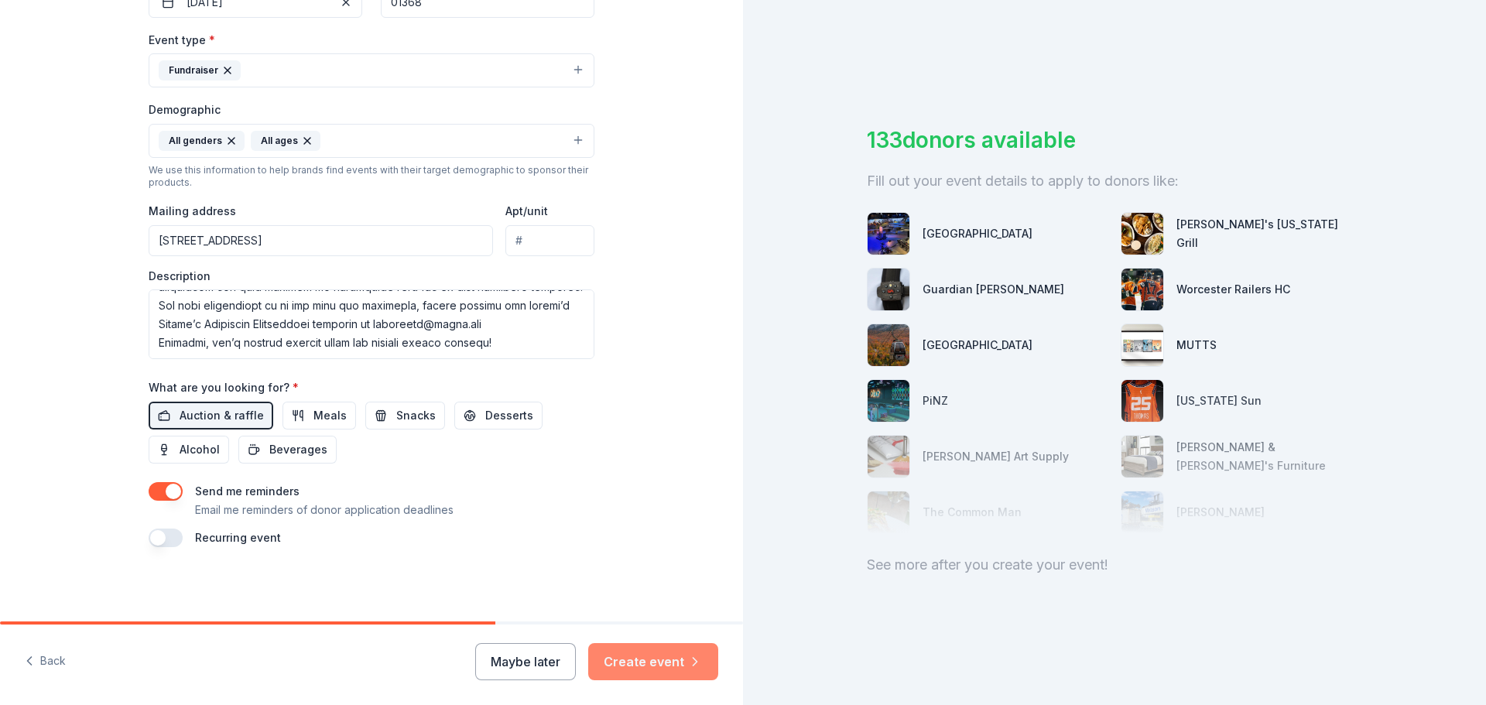
click at [670, 657] on button "Create event" at bounding box center [653, 661] width 130 height 37
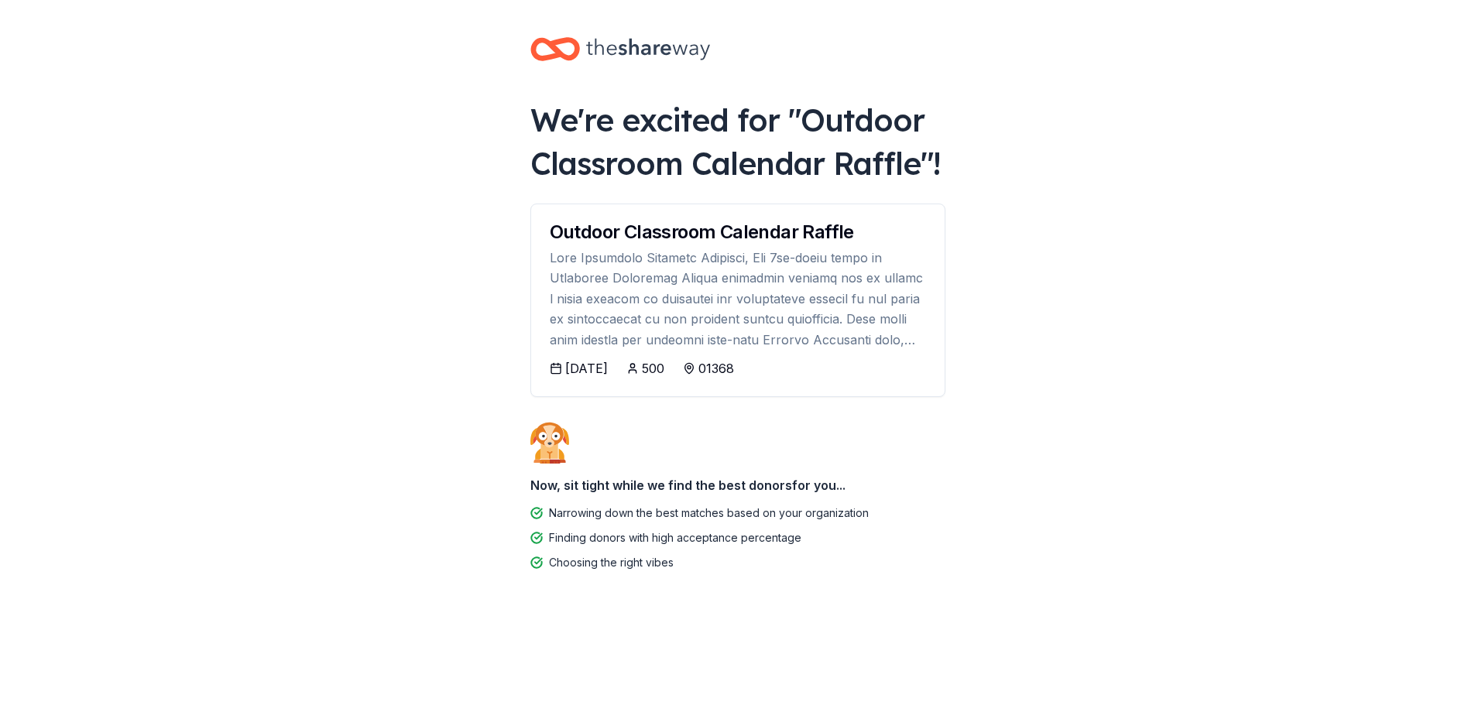
scroll to position [388, 0]
click at [1475, 454] on html "We're excited for " Outdoor Classroom Calendar Raffle "! Outdoor Classroom Cale…" at bounding box center [737, 352] width 1475 height 705
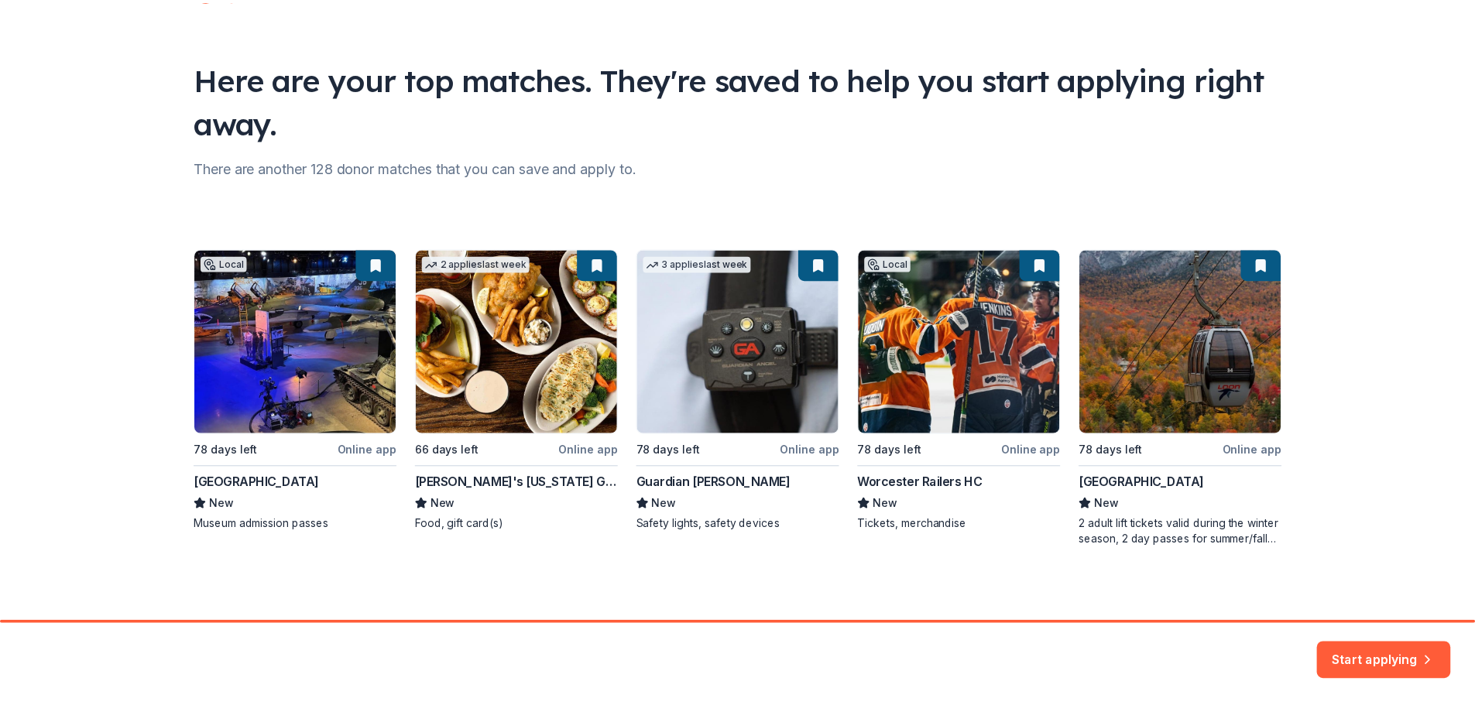
scroll to position [334, 0]
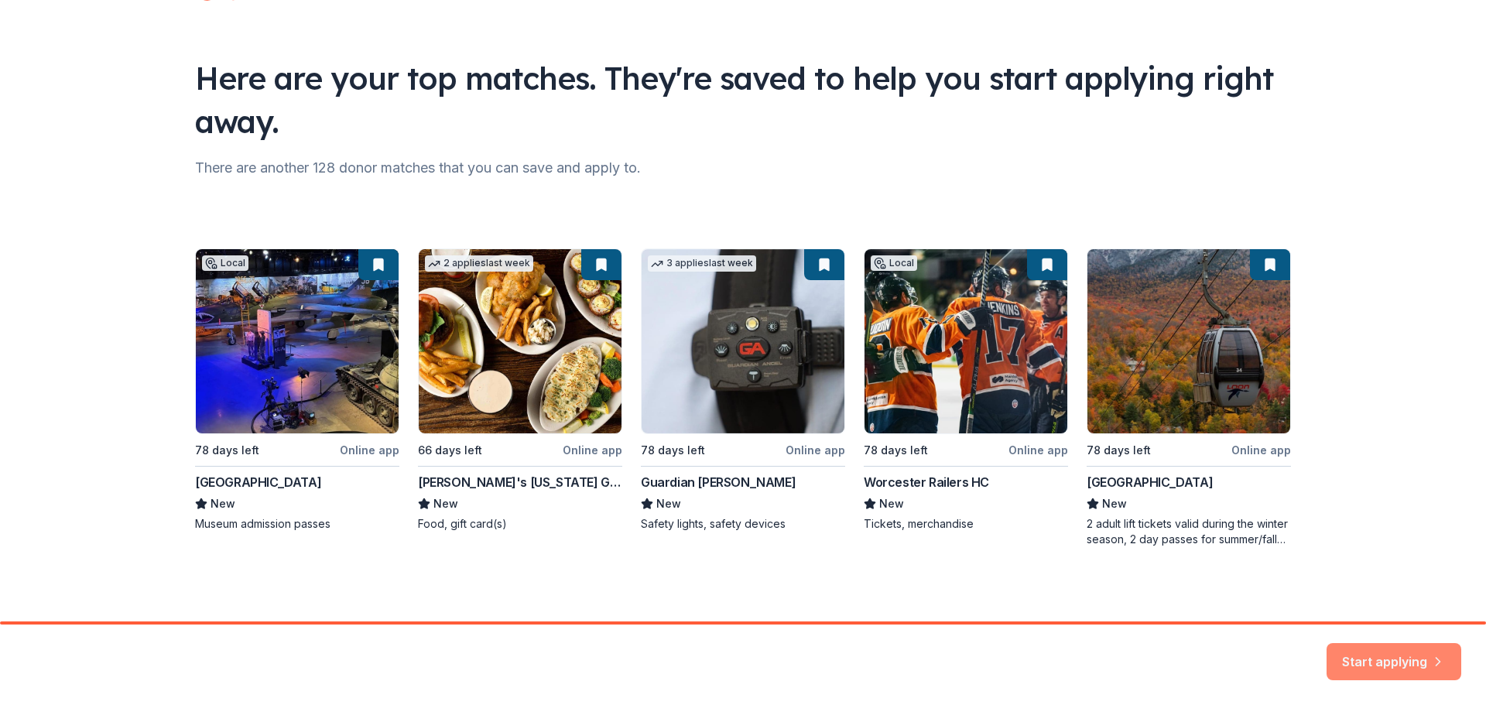
click at [1331, 634] on button "Start applying" at bounding box center [1394, 652] width 135 height 37
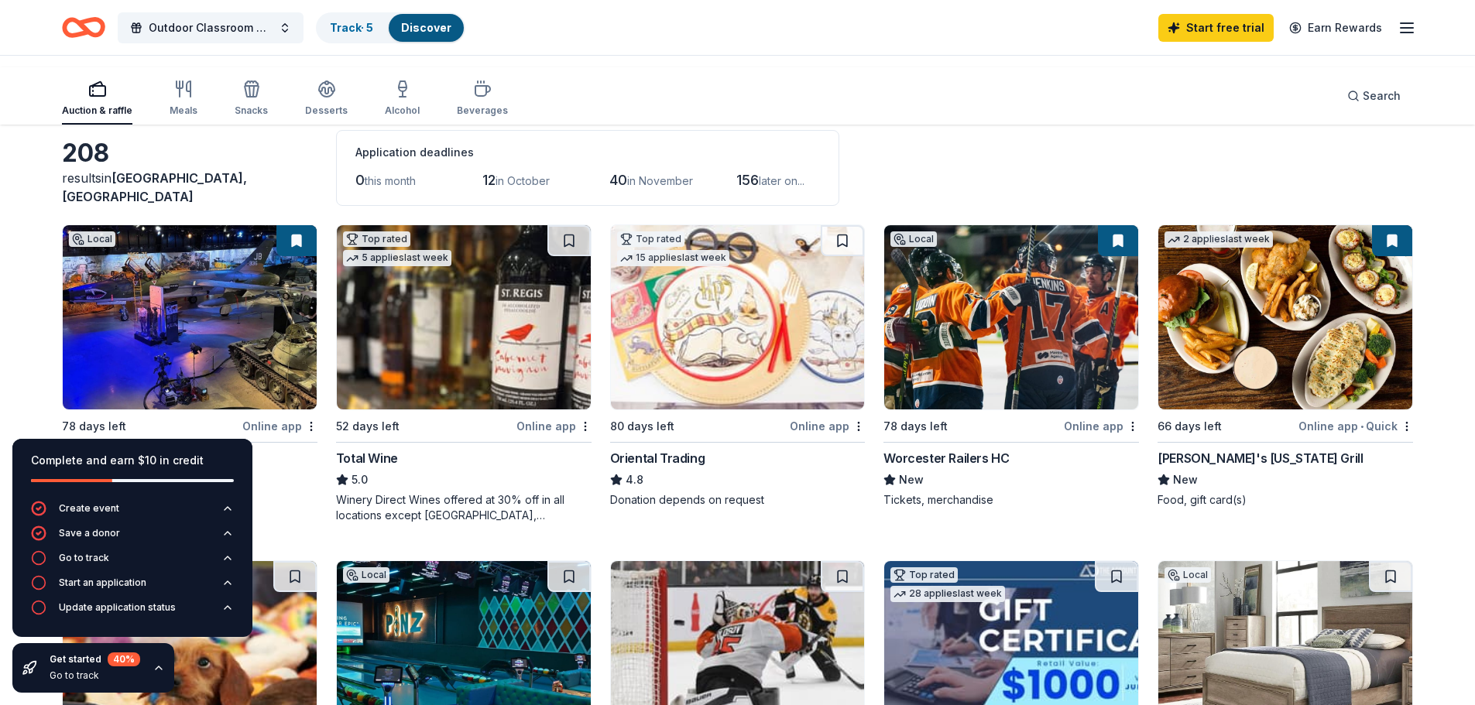
scroll to position [62, 0]
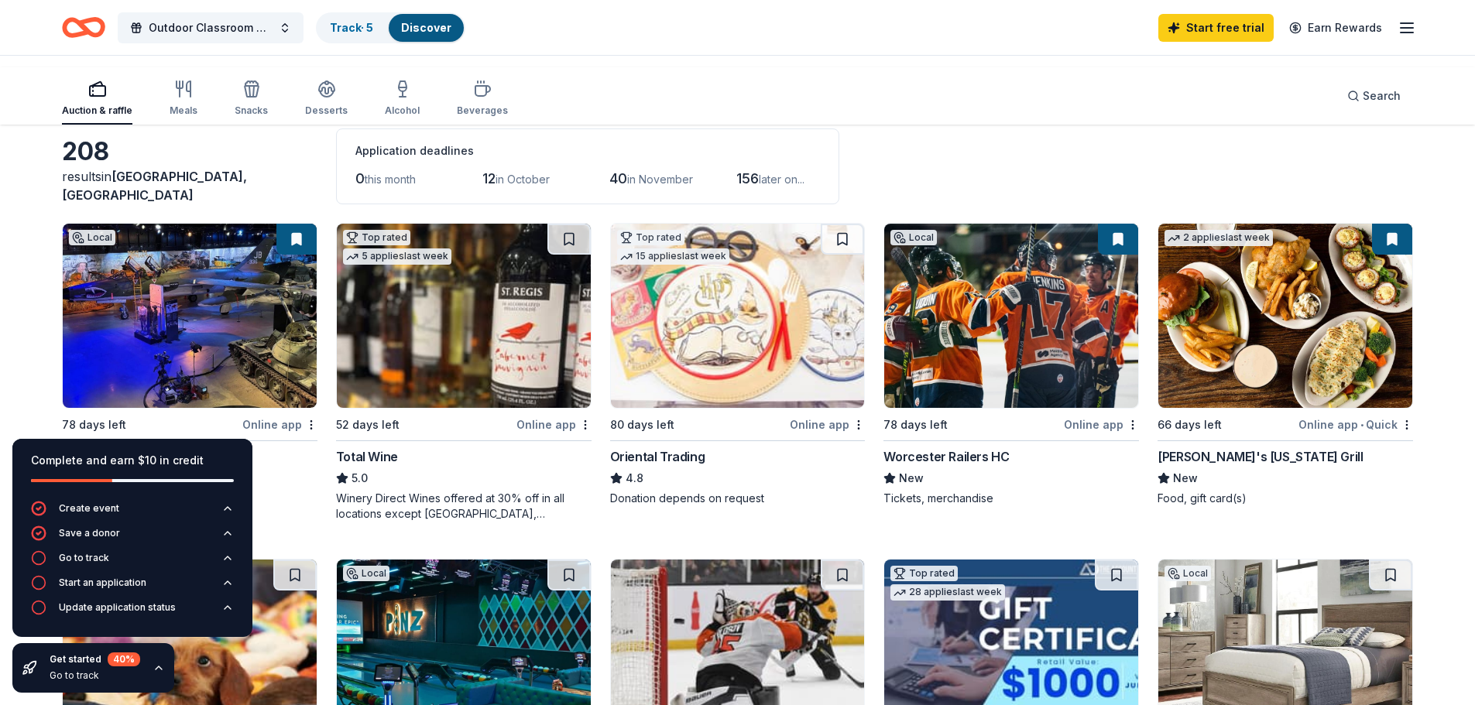
click at [990, 466] on div "Worcester Railers HC" at bounding box center [945, 456] width 125 height 19
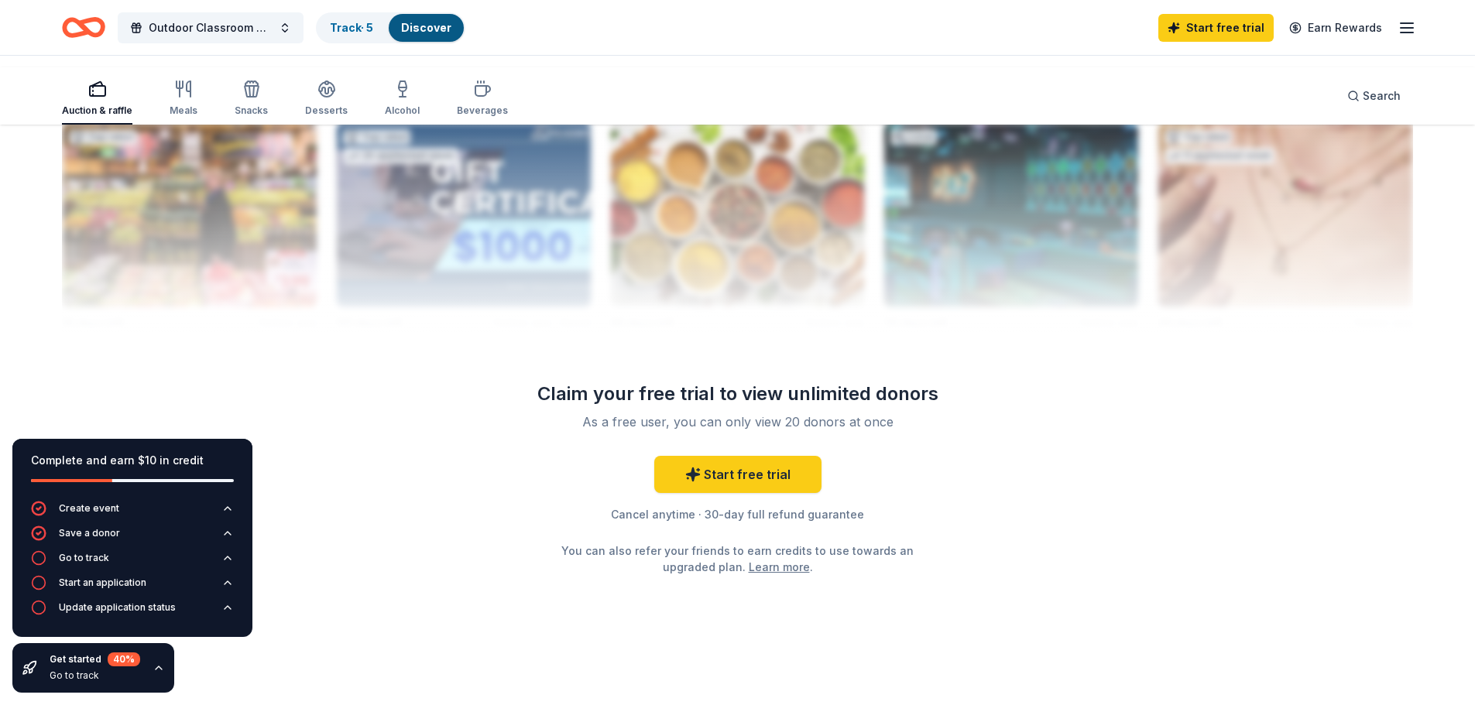
scroll to position [1641, 0]
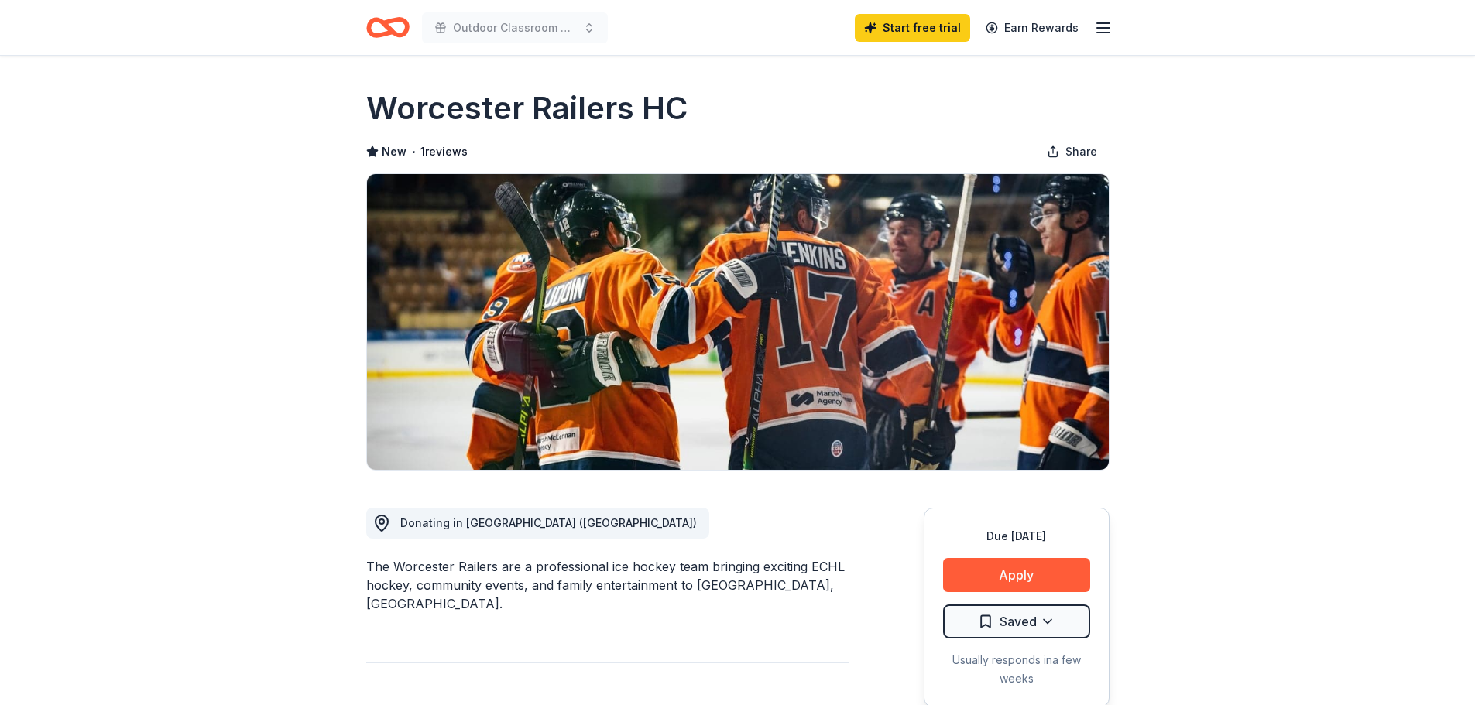
drag, startPoint x: 1474, startPoint y: 121, endPoint x: 1477, endPoint y: 132, distance: 12.0
click at [1474, 132] on html "Outdoor Classroom Calendar Raffle Start free trial Earn Rewards Due [DATE] Shar…" at bounding box center [737, 352] width 1475 height 705
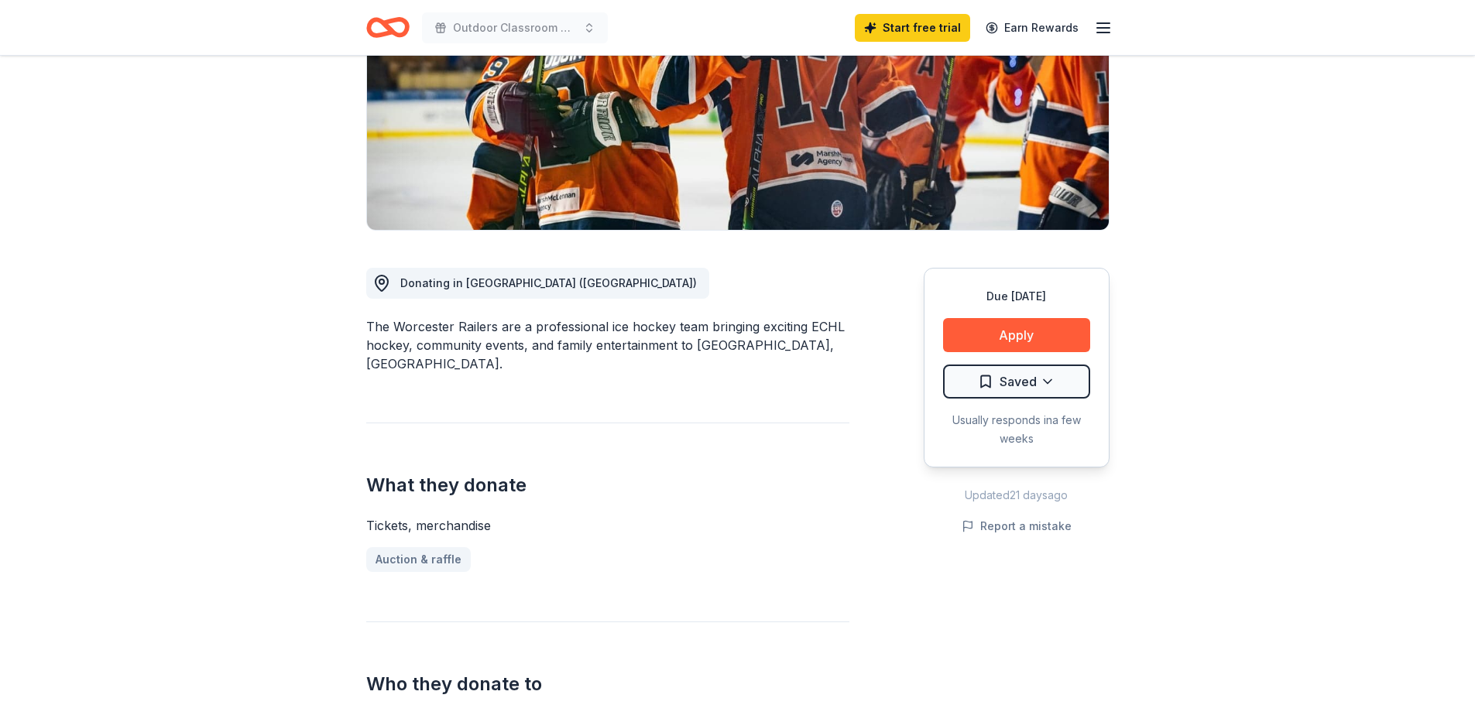
scroll to position [565, 0]
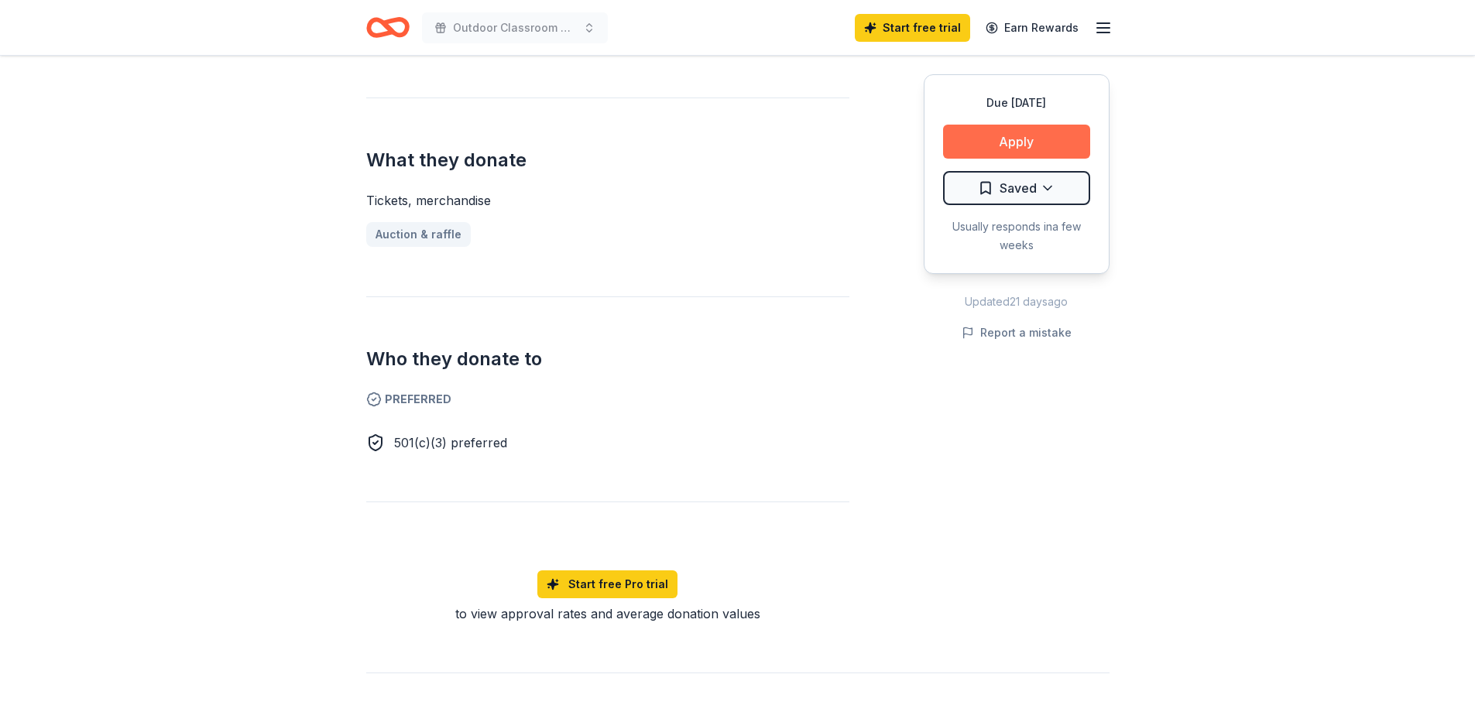
click at [944, 159] on button "Apply" at bounding box center [1016, 142] width 147 height 34
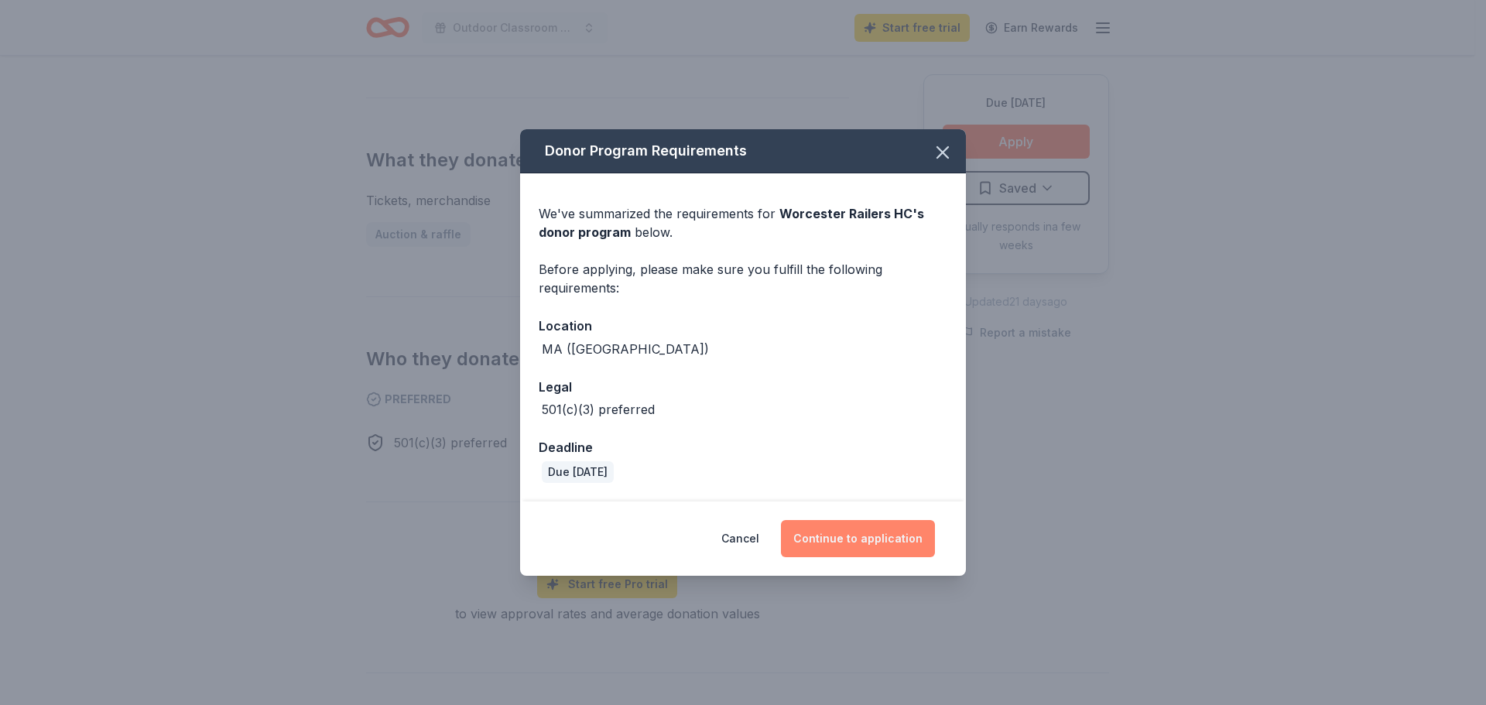
click at [890, 557] on button "Continue to application" at bounding box center [858, 538] width 154 height 37
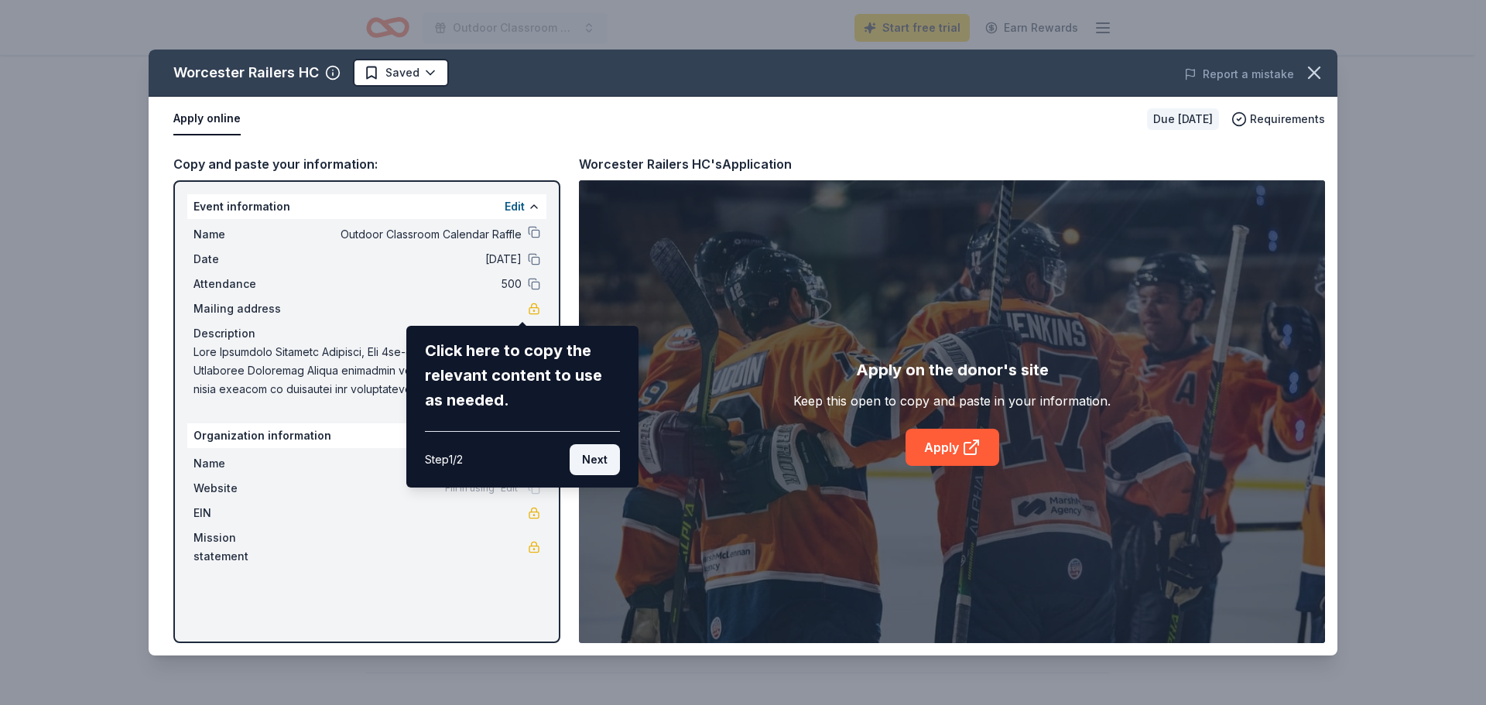
click at [570, 475] on button "Next" at bounding box center [595, 459] width 50 height 31
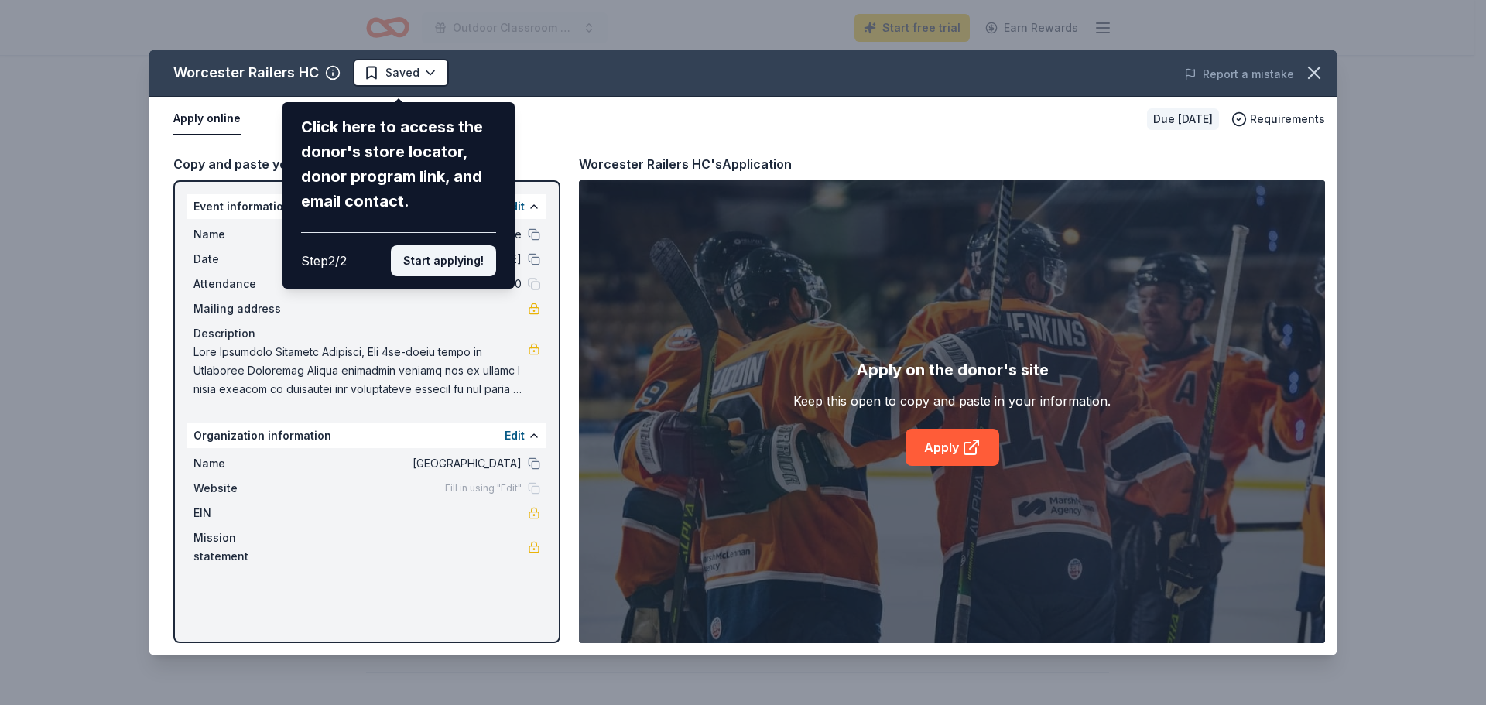
click at [464, 276] on button "Start applying!" at bounding box center [443, 260] width 105 height 31
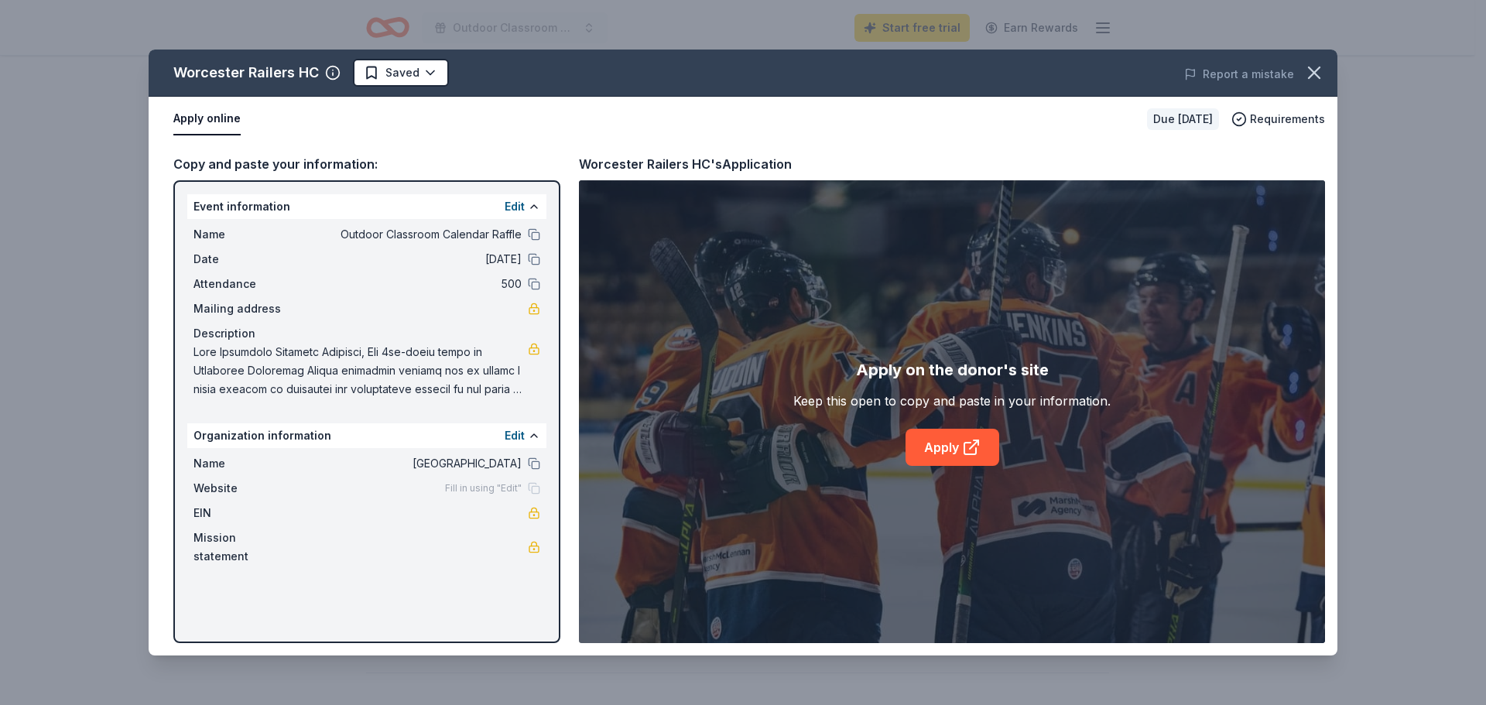
click at [967, 481] on div "Worcester Railers HC Saved Report a mistake Apply online Due [DATE] Requirement…" at bounding box center [743, 353] width 1189 height 606
click at [981, 457] on icon at bounding box center [971, 447] width 19 height 19
click at [1319, 84] on icon "button" at bounding box center [1314, 73] width 22 height 22
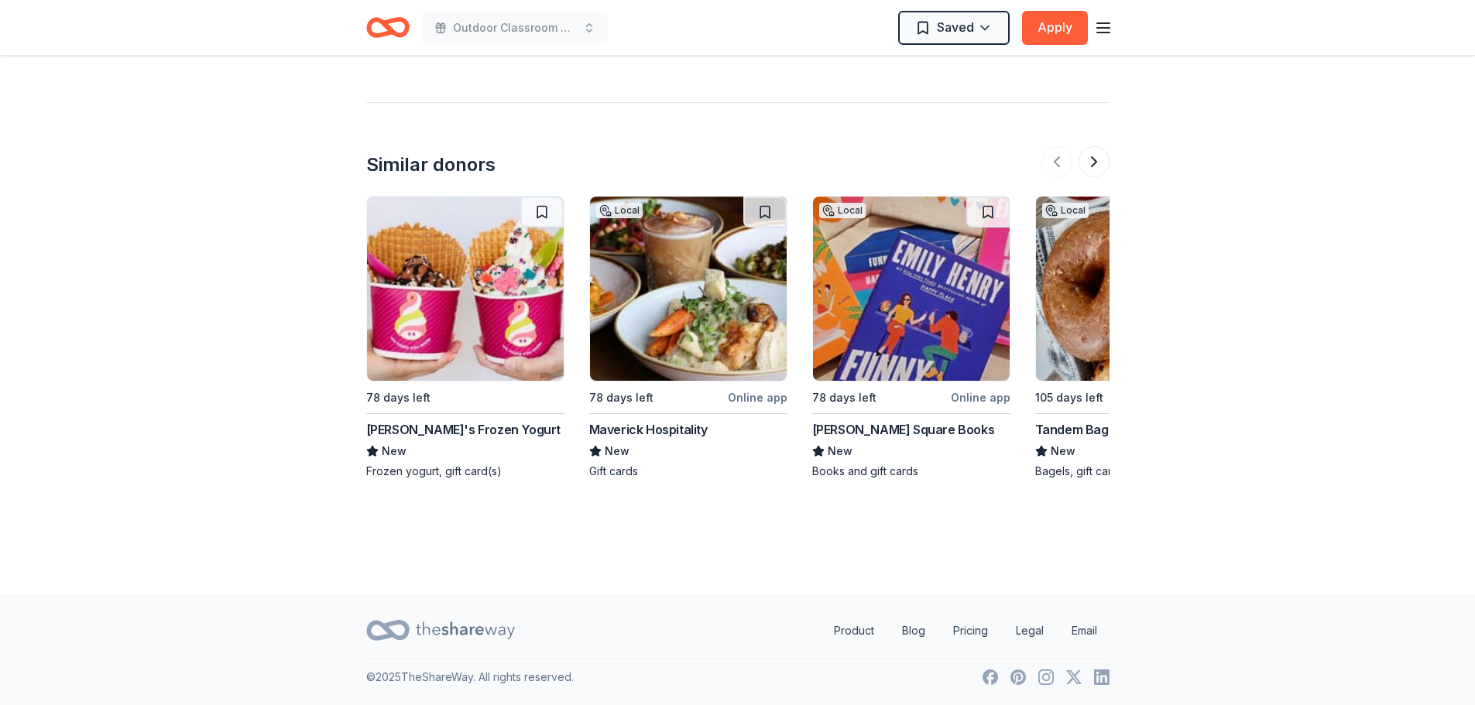
scroll to position [1591, 0]
click at [413, 9] on button "Read more" at bounding box center [401, 0] width 70 height 19
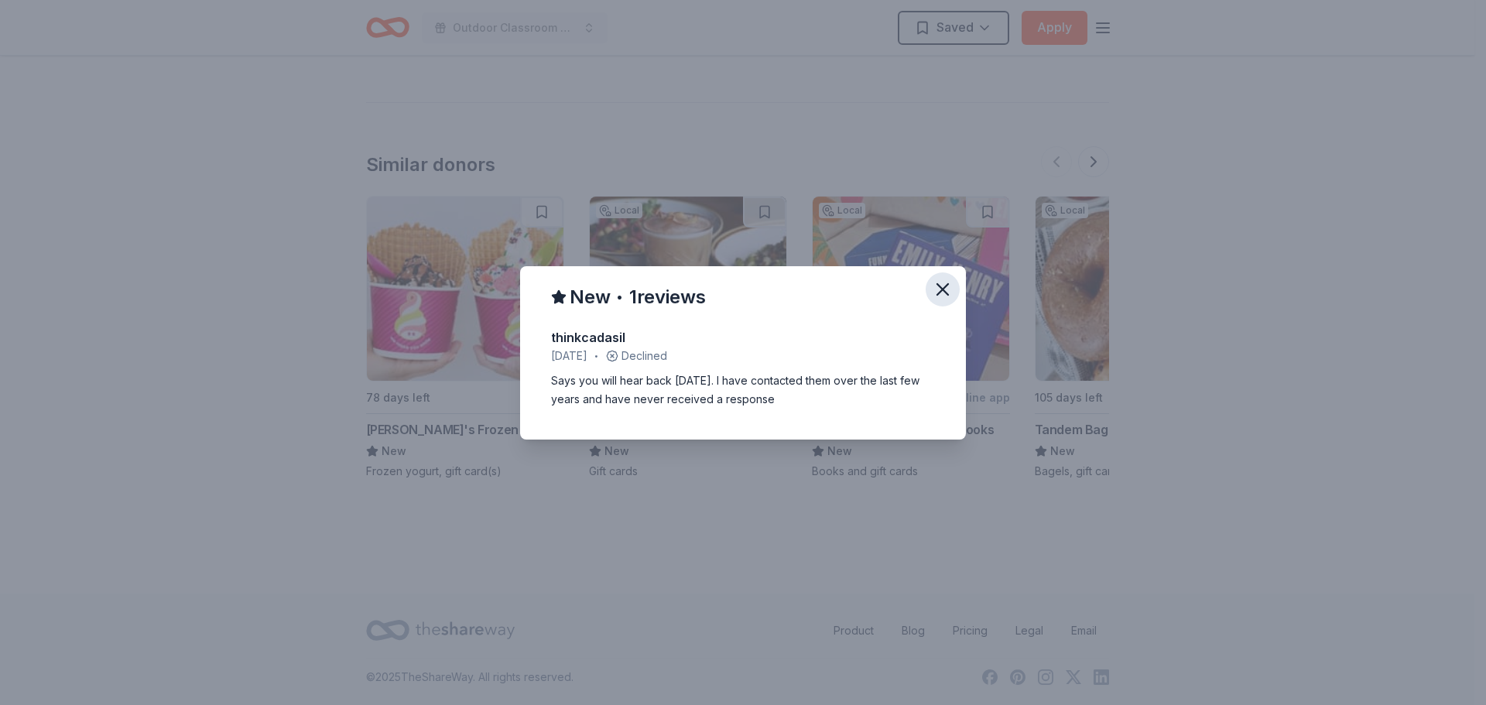
click at [954, 279] on icon "button" at bounding box center [943, 290] width 22 height 22
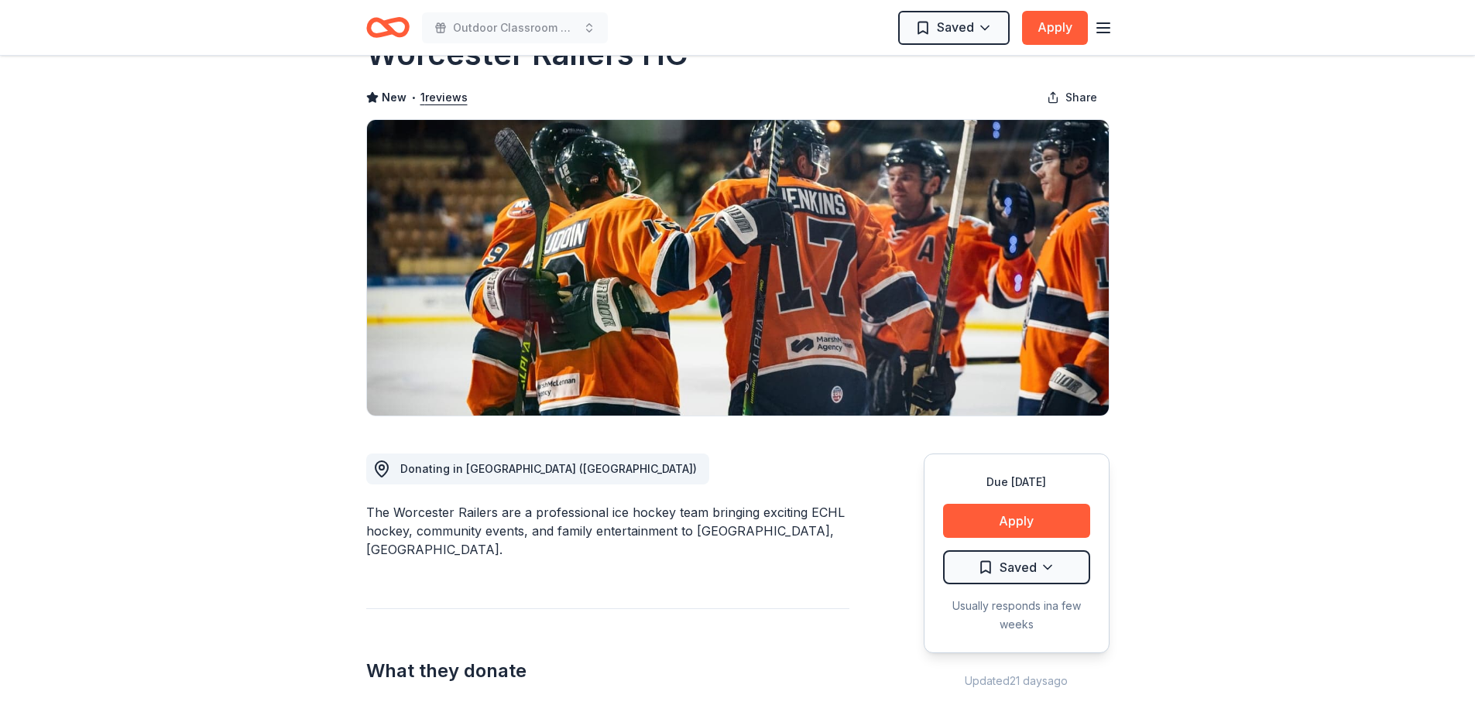
scroll to position [0, 0]
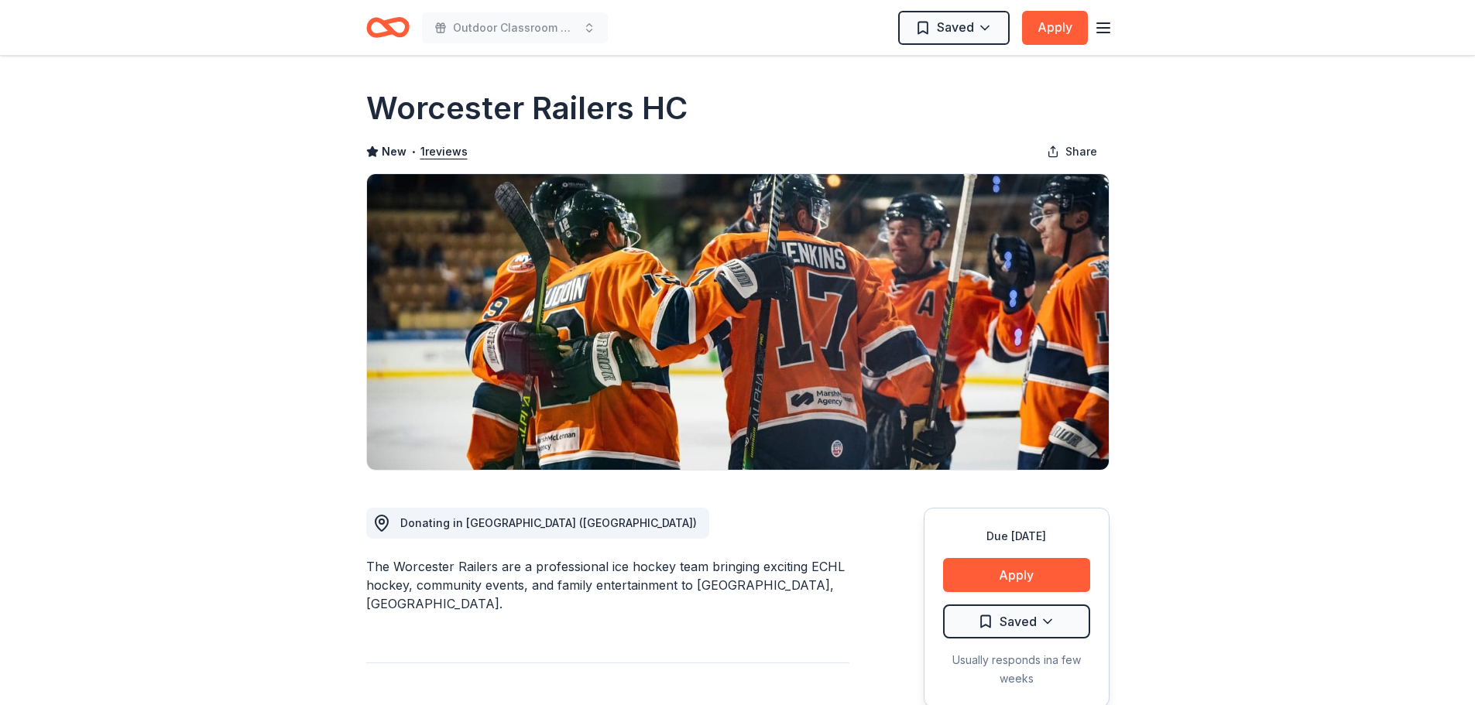
click at [895, 125] on div "Worcester Railers HC" at bounding box center [737, 108] width 743 height 43
click at [1033, 41] on button "Apply" at bounding box center [1055, 28] width 66 height 34
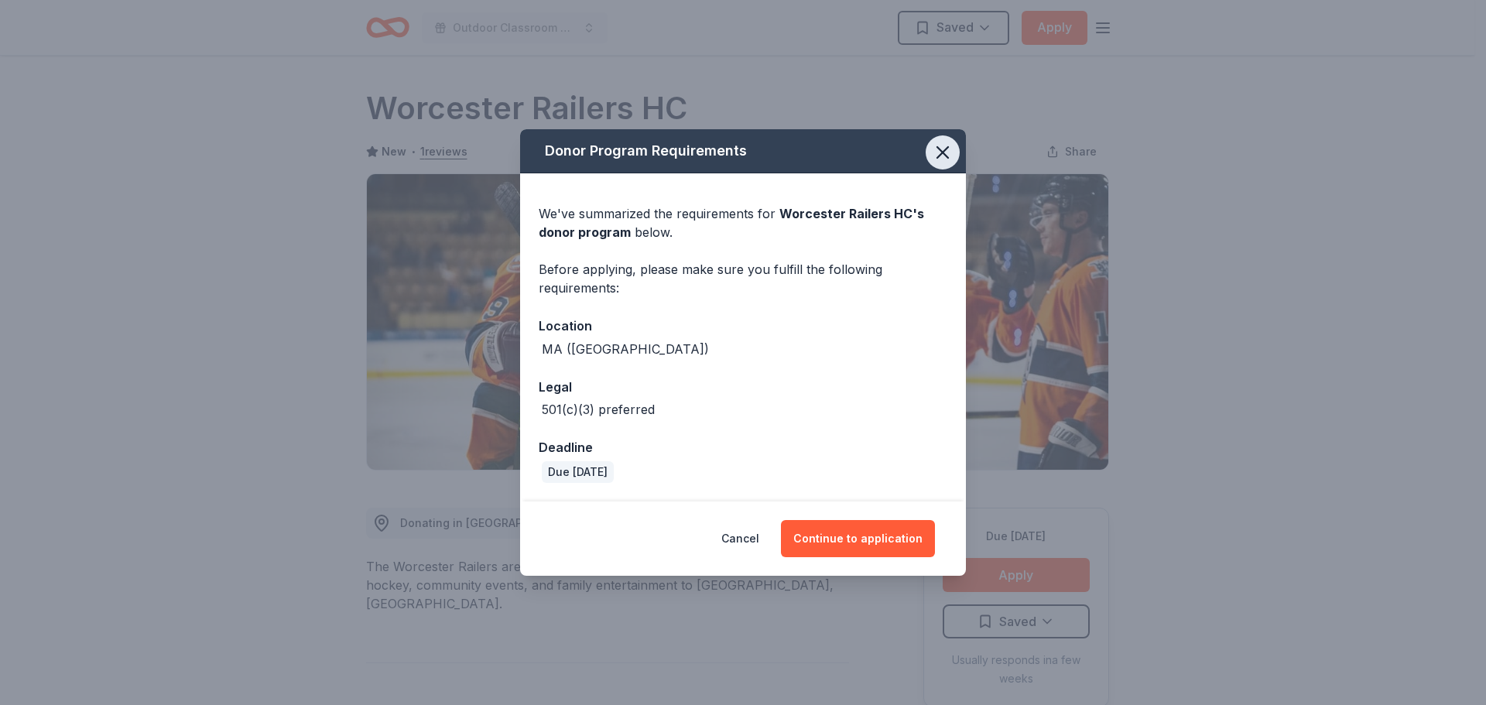
click at [954, 142] on icon "button" at bounding box center [943, 153] width 22 height 22
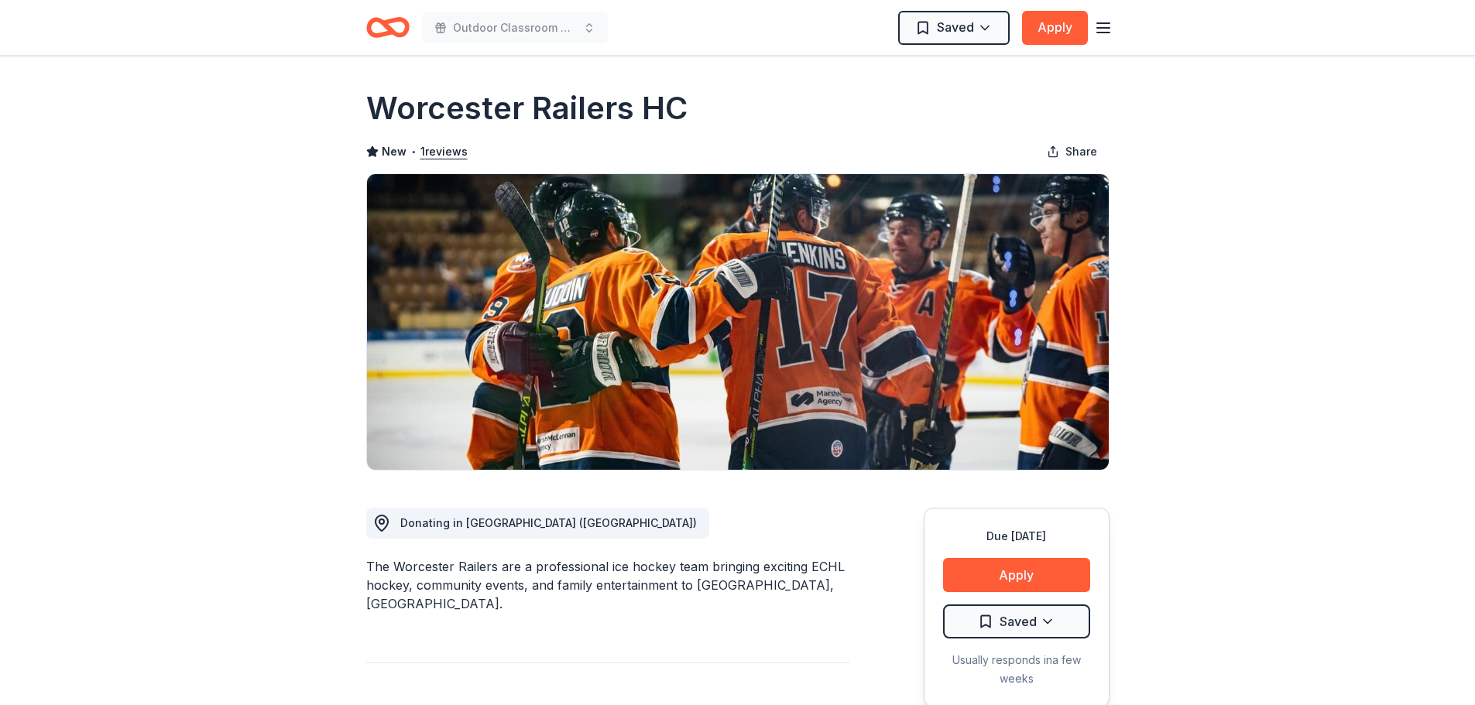
click at [1094, 37] on icon "button" at bounding box center [1103, 28] width 19 height 19
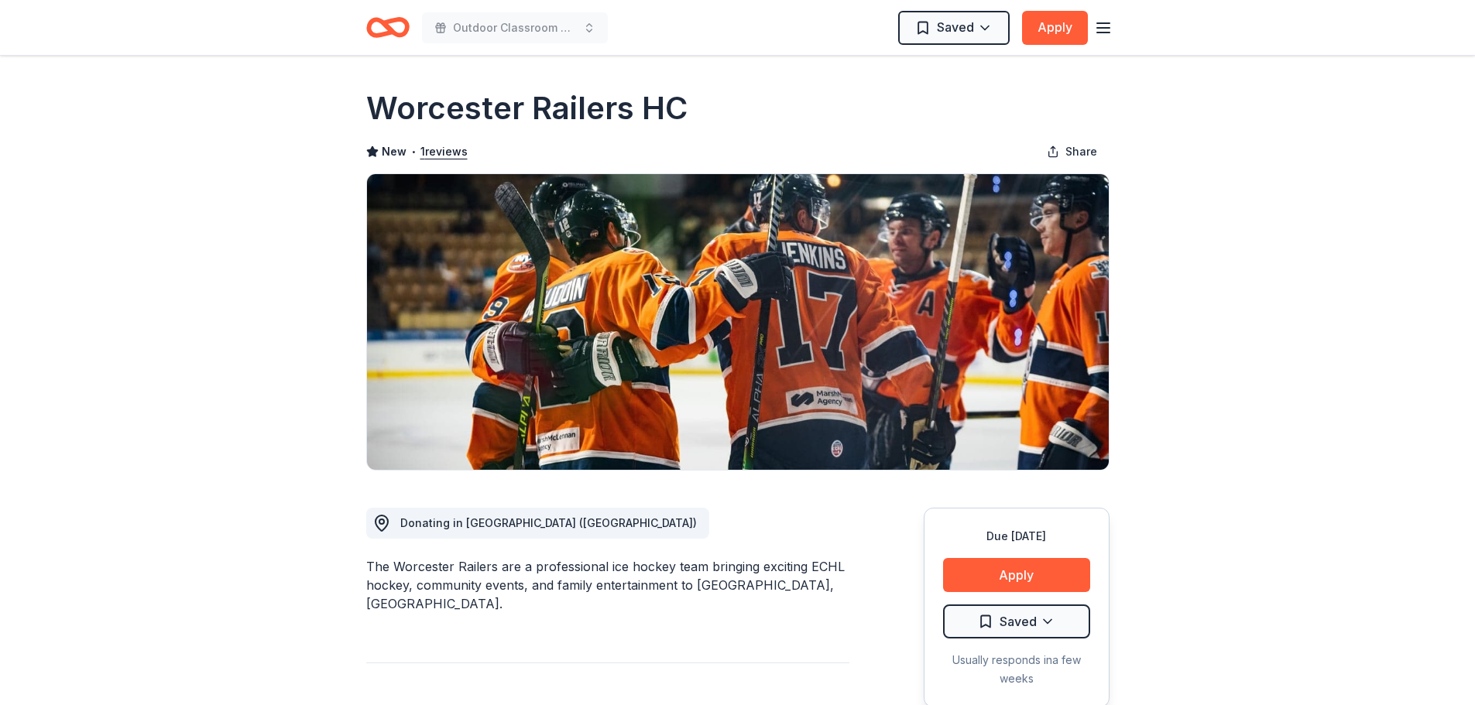
click at [392, 33] on icon "Home" at bounding box center [387, 27] width 43 height 36
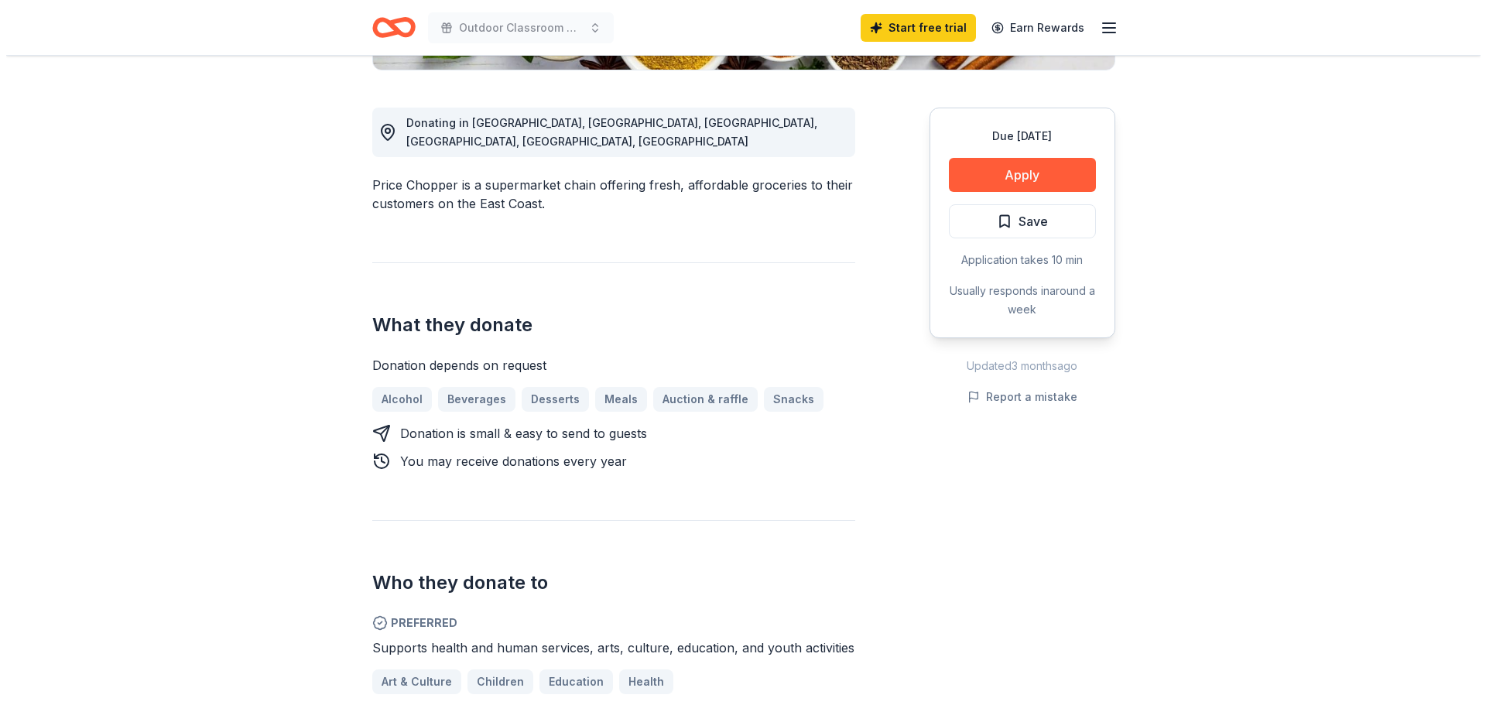
scroll to position [403, 0]
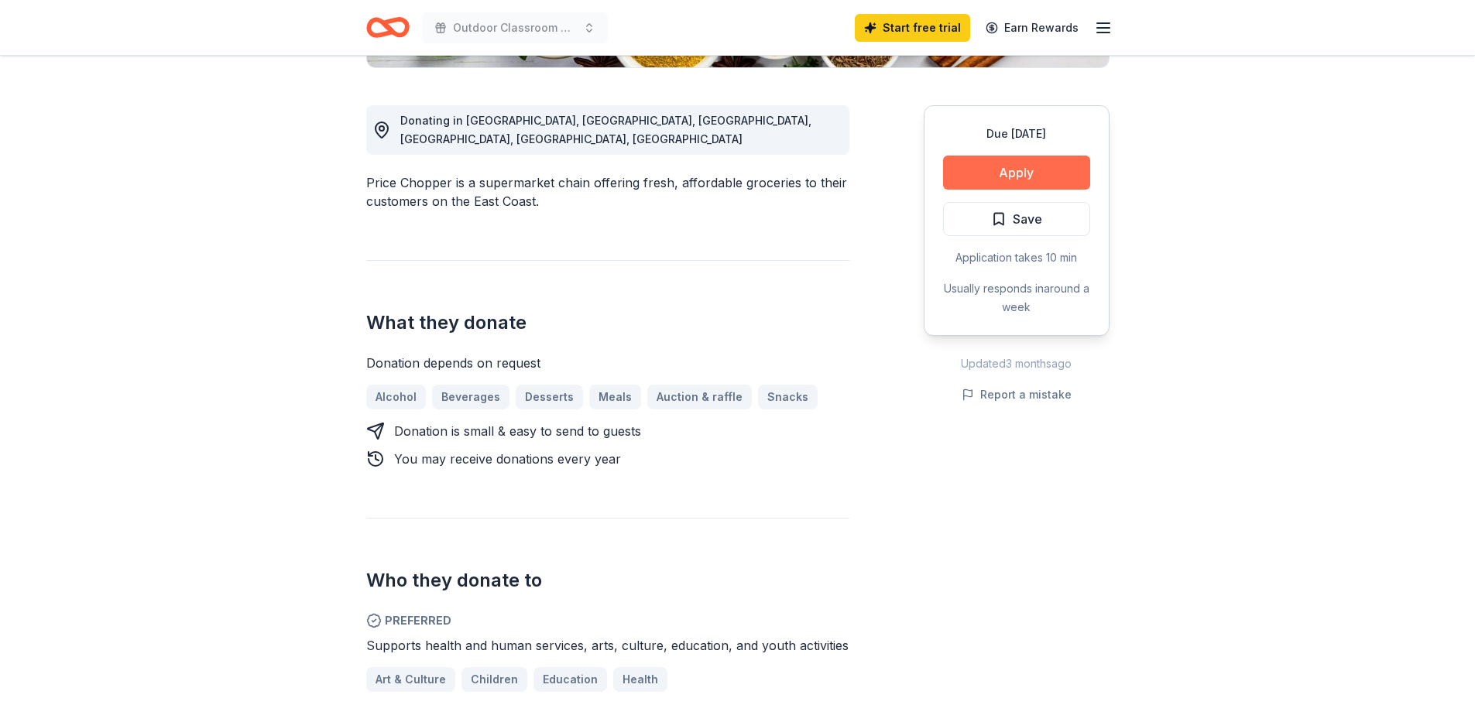
click at [967, 190] on button "Apply" at bounding box center [1016, 173] width 147 height 34
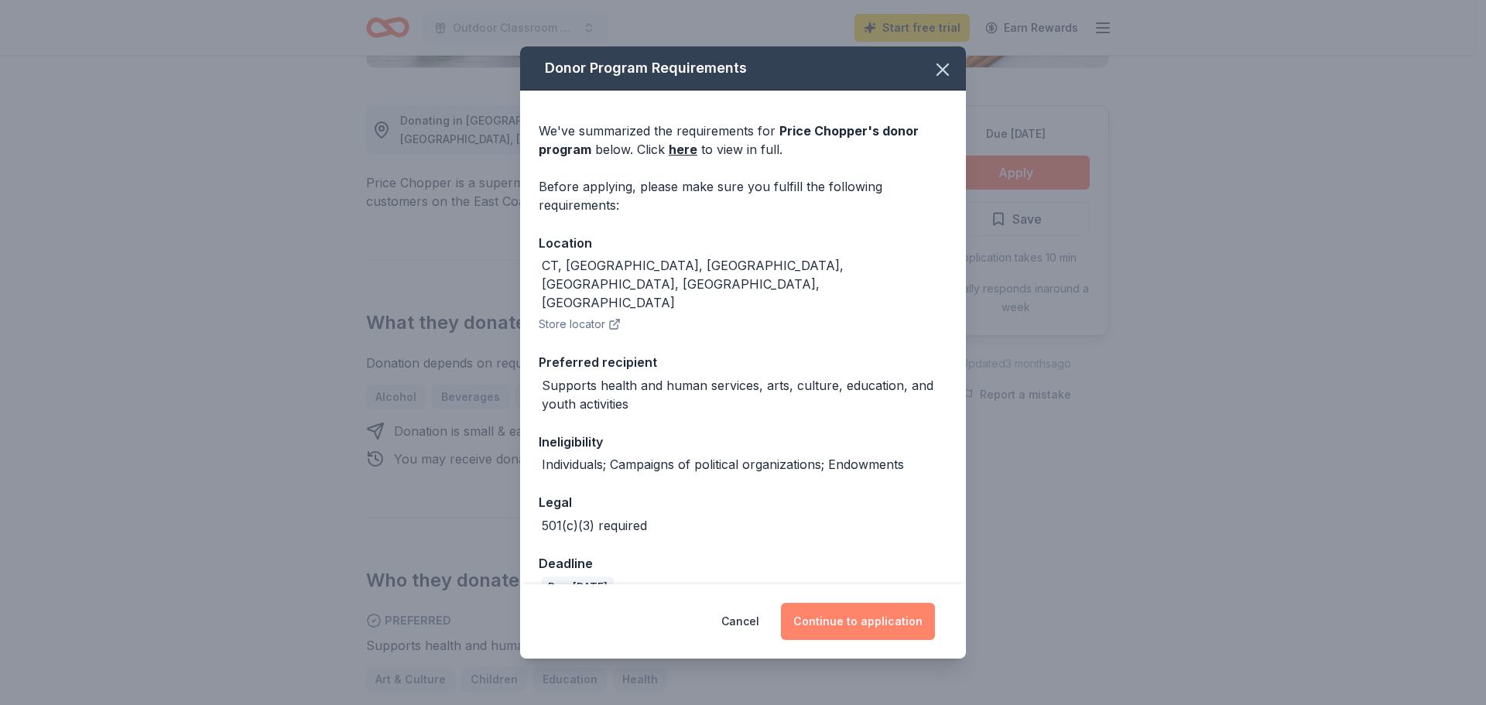
click at [896, 607] on button "Continue to application" at bounding box center [858, 621] width 154 height 37
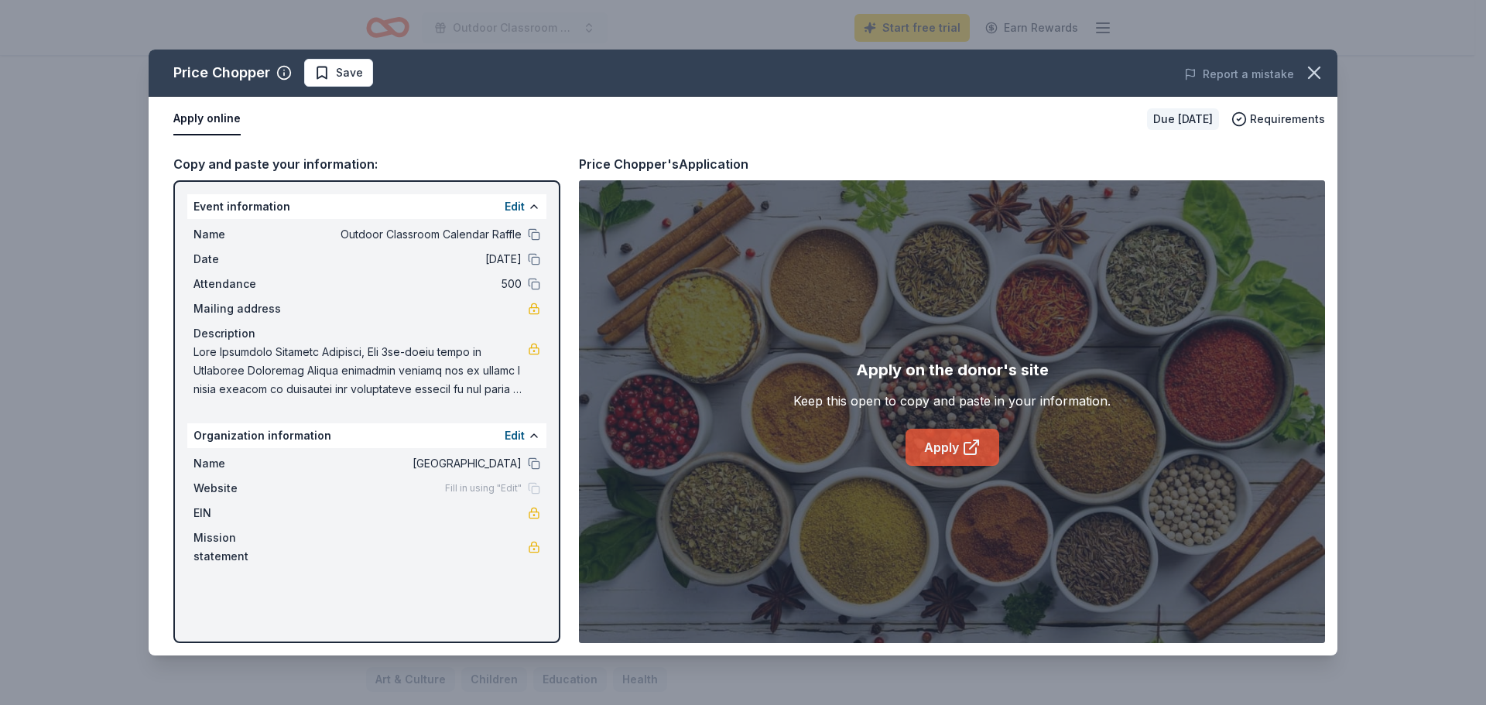
click at [961, 466] on link "Apply" at bounding box center [953, 447] width 94 height 37
